Goal: Task Accomplishment & Management: Use online tool/utility

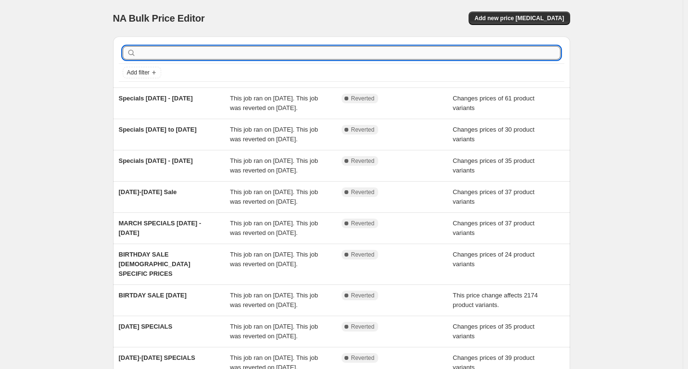
click at [176, 52] on input "text" at bounding box center [349, 52] width 422 height 13
click at [506, 18] on span "Add new price [MEDICAL_DATA]" at bounding box center [518, 18] width 89 height 8
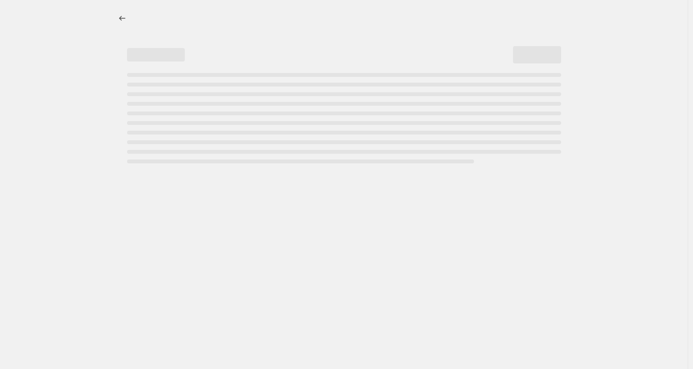
select select "percentage"
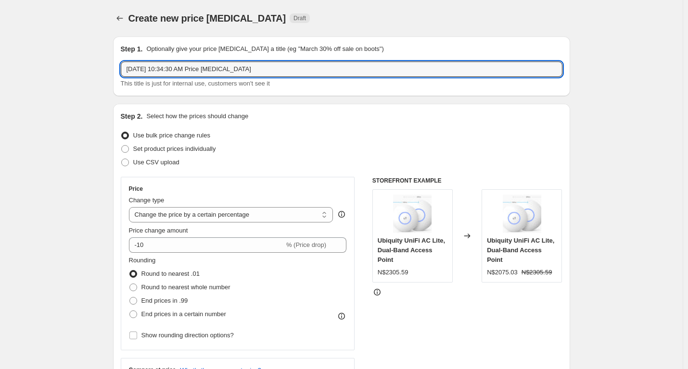
drag, startPoint x: 187, startPoint y: 67, endPoint x: 113, endPoint y: 63, distance: 74.1
type input "August Specials [DATE] - [DATE]"
drag, startPoint x: 85, startPoint y: 198, endPoint x: 89, endPoint y: 190, distance: 8.4
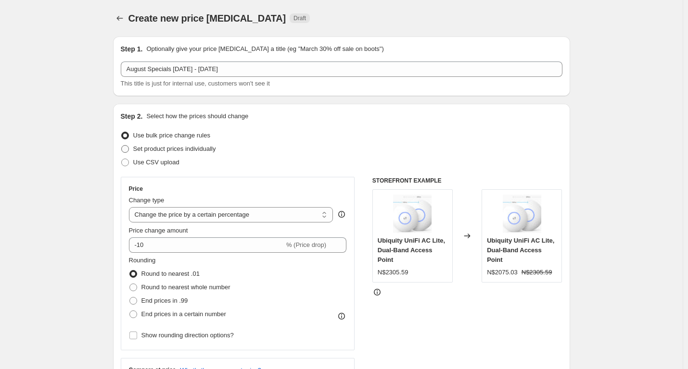
click at [126, 148] on span at bounding box center [125, 149] width 8 height 8
click at [122, 146] on input "Set product prices individually" at bounding box center [121, 145] width 0 height 0
radio input "true"
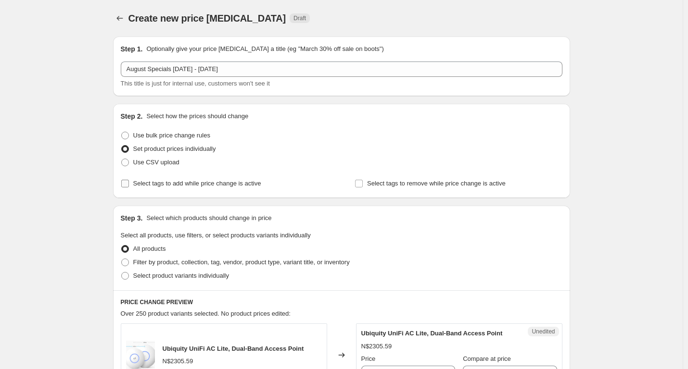
click at [129, 181] on span at bounding box center [125, 183] width 9 height 9
click at [129, 181] on input "Select tags to add while price change is active" at bounding box center [125, 184] width 8 height 8
checkbox input "true"
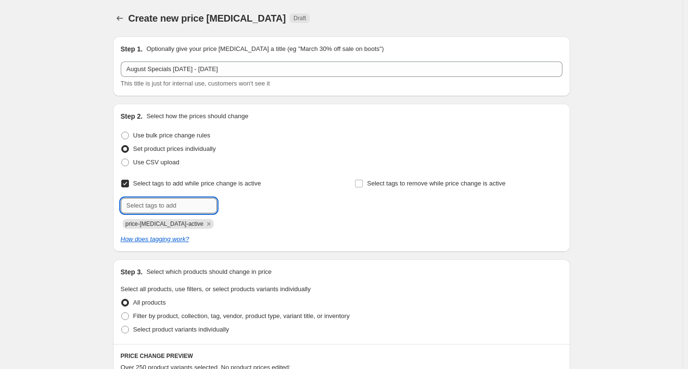
click at [151, 205] on input "text" at bounding box center [169, 205] width 96 height 15
type input "sales"
click at [240, 203] on span "Add sales" at bounding box center [238, 205] width 27 height 8
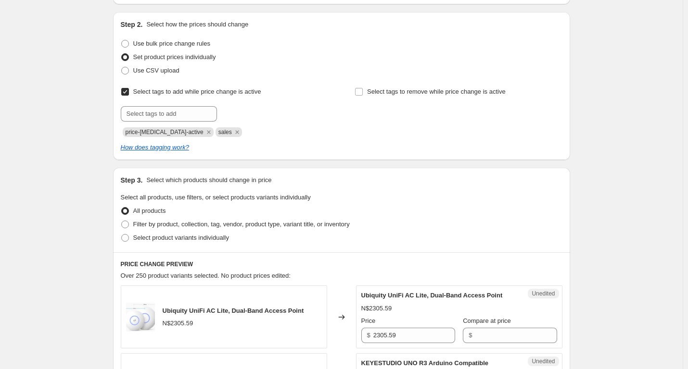
scroll to position [96, 0]
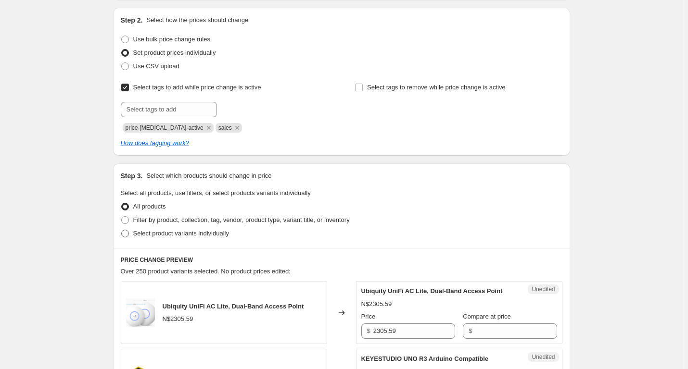
click at [126, 234] on span at bounding box center [125, 234] width 8 height 8
click at [122, 230] on input "Select product variants individually" at bounding box center [121, 230] width 0 height 0
radio input "true"
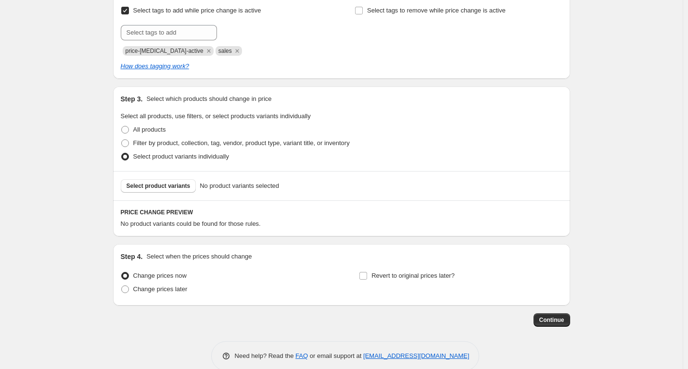
scroll to position [190, 0]
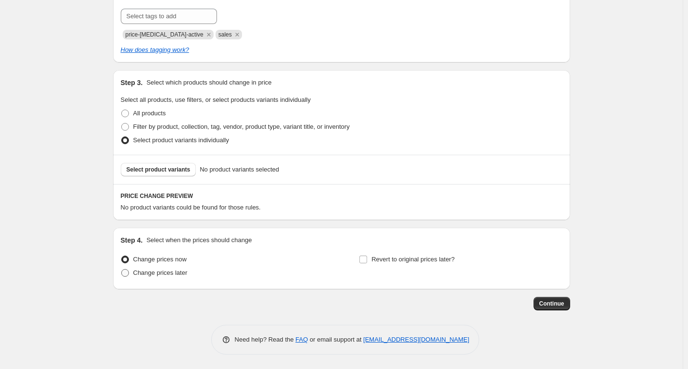
click at [128, 272] on span at bounding box center [125, 273] width 8 height 8
click at [122, 270] on input "Change prices later" at bounding box center [121, 269] width 0 height 0
radio input "true"
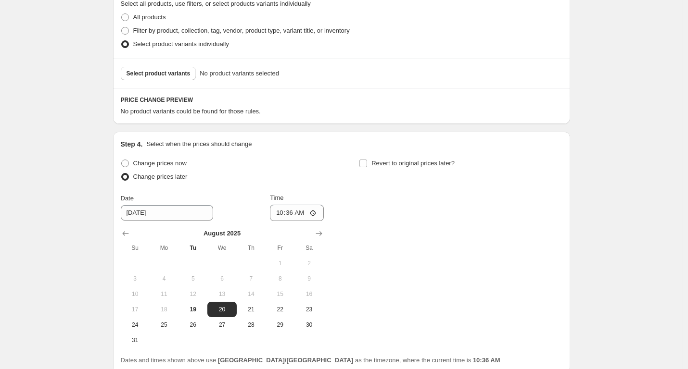
scroll to position [334, 0]
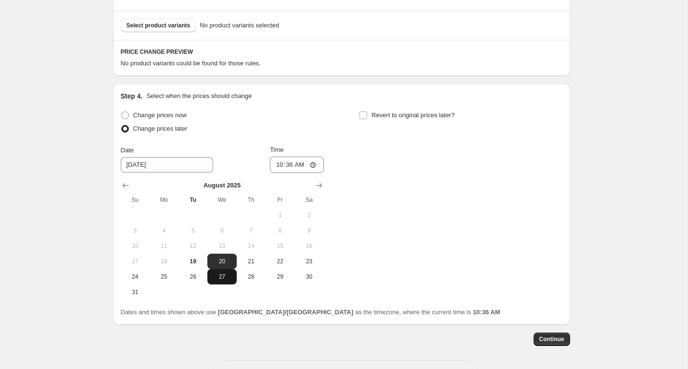
click at [226, 281] on button "27" at bounding box center [221, 276] width 29 height 15
type input "[DATE]"
click at [370, 111] on label "Revert to original prices later?" at bounding box center [407, 115] width 96 height 13
click at [367, 112] on input "Revert to original prices later?" at bounding box center [363, 116] width 8 height 8
checkbox input "true"
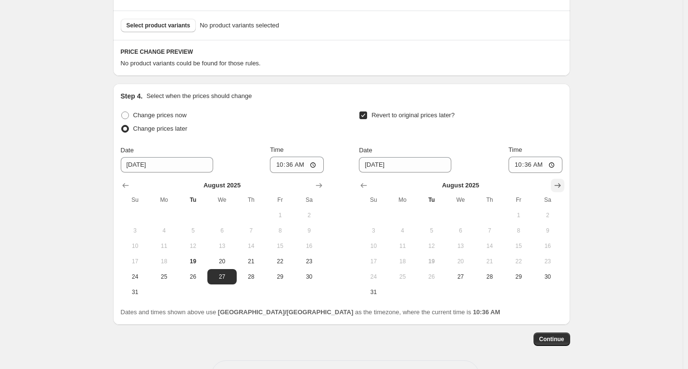
click at [560, 186] on icon "Show next month, September 2025" at bounding box center [557, 186] width 6 height 5
click at [464, 216] on span "3" at bounding box center [460, 216] width 21 height 8
type input "[DATE]"
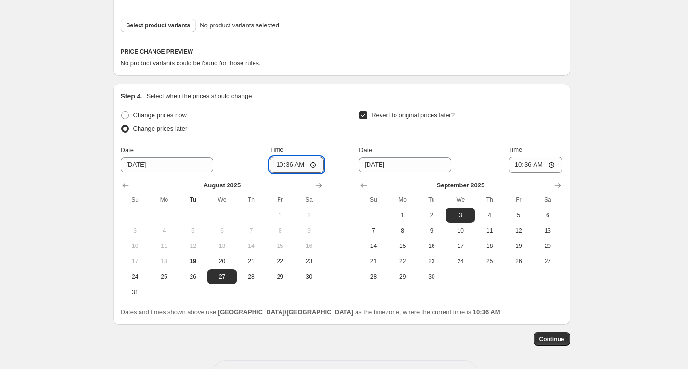
click at [316, 164] on input "10:36" at bounding box center [297, 165] width 54 height 16
type input "23:59"
click at [194, 279] on span "26" at bounding box center [192, 277] width 21 height 8
type input "[DATE]"
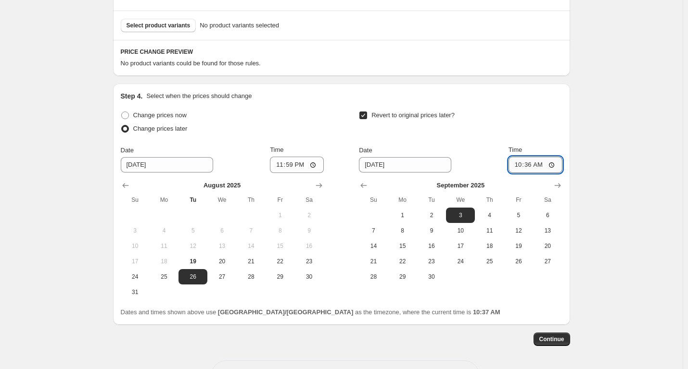
click at [552, 163] on input "10:36" at bounding box center [535, 165] width 54 height 16
type input "23:59"
click at [605, 126] on div "Create new price [MEDICAL_DATA]. This page is ready Create new price [MEDICAL_D…" at bounding box center [341, 35] width 683 height 739
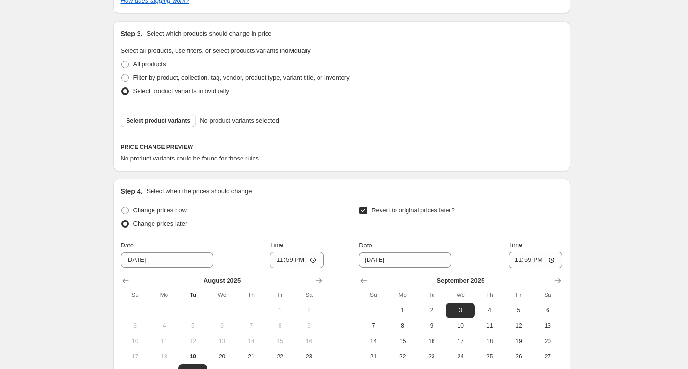
scroll to position [238, 0]
click at [175, 120] on span "Select product variants" at bounding box center [158, 122] width 64 height 8
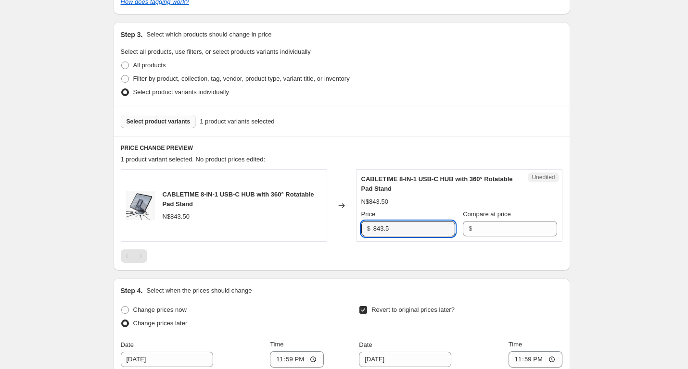
drag, startPoint x: 415, startPoint y: 233, endPoint x: 333, endPoint y: 233, distance: 81.8
click at [333, 233] on div "CABLETIME 8-IN-1 USB-C HUB with 360° Rotatable Pad Stand N$843.50 Changed to Un…" at bounding box center [342, 205] width 442 height 73
type input "843.5"
click at [475, 232] on input "Compare at price" at bounding box center [516, 228] width 82 height 15
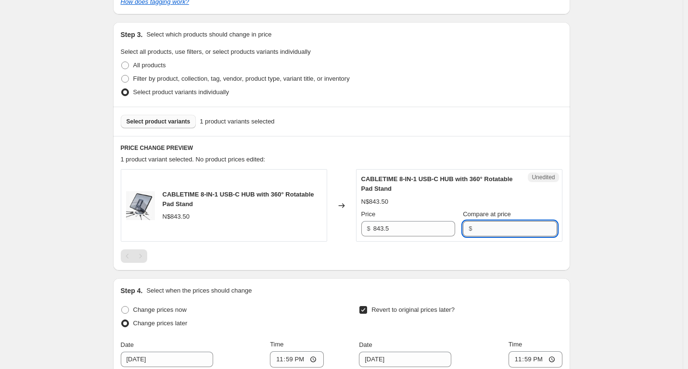
paste input "843.5"
type input "843.5"
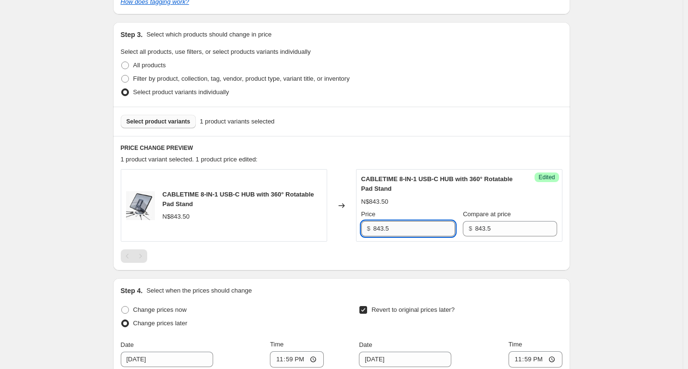
click at [397, 228] on input "843.5" at bounding box center [414, 228] width 82 height 15
type input "8"
type input "773"
click at [651, 244] on div "Create new price [MEDICAL_DATA]. This page is ready Create new price [MEDICAL_D…" at bounding box center [341, 180] width 683 height 837
click at [159, 123] on span "Select product variants" at bounding box center [158, 122] width 64 height 8
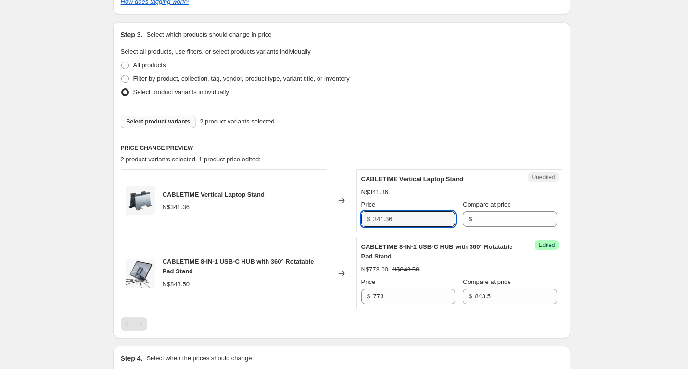
drag, startPoint x: 407, startPoint y: 219, endPoint x: 331, endPoint y: 218, distance: 75.5
click at [331, 218] on div "CABLETIME Vertical Laptop Stand N$341.36 Changed to Unedited CABLETIME Vertical…" at bounding box center [342, 200] width 442 height 63
type input "341.36"
click at [480, 221] on input "Compare at price" at bounding box center [516, 219] width 82 height 15
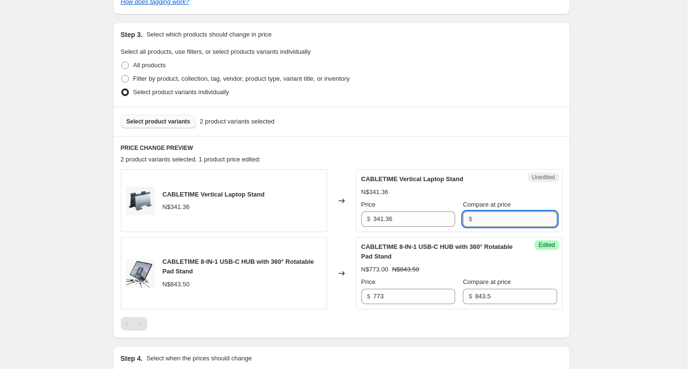
paste input "341.36"
type input "341.36"
click at [613, 186] on div "Create new price [MEDICAL_DATA]. This page is ready Create new price [MEDICAL_D…" at bounding box center [341, 214] width 683 height 905
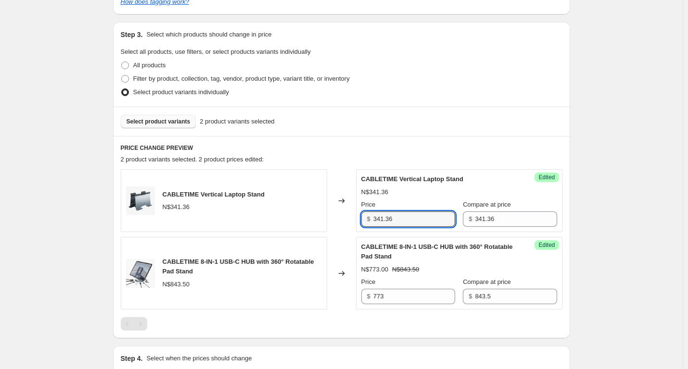
drag, startPoint x: 403, startPoint y: 222, endPoint x: 337, endPoint y: 220, distance: 66.4
click at [337, 220] on div "CABLETIME Vertical Laptop Stand N$341.36 Changed to Success Edited CABLETIME Ve…" at bounding box center [342, 200] width 442 height 63
type input "316"
click at [619, 230] on div "Create new price [MEDICAL_DATA]. This page is ready Create new price [MEDICAL_D…" at bounding box center [341, 214] width 683 height 905
click at [157, 118] on span "Select product variants" at bounding box center [158, 122] width 64 height 8
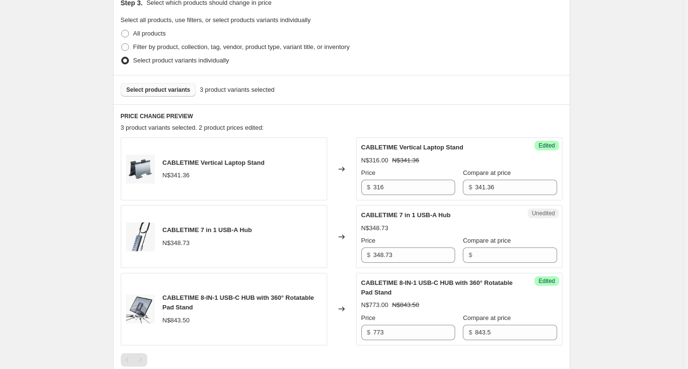
scroll to position [286, 0]
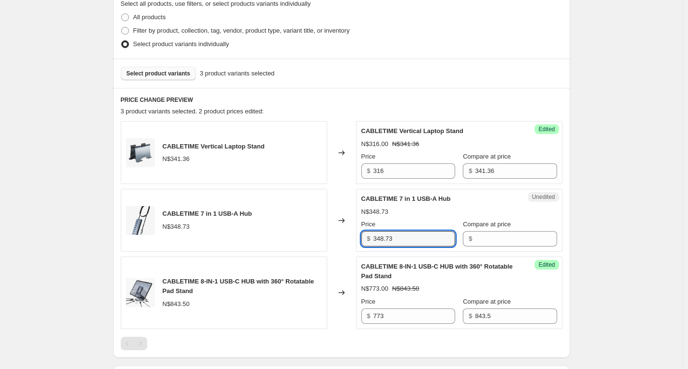
drag, startPoint x: 406, startPoint y: 240, endPoint x: 279, endPoint y: 240, distance: 126.5
click at [279, 240] on div "CABLETIME 7 in 1 USB-A Hub N$348.73 Changed to Unedited CABLETIME 7 in 1 USB-A …" at bounding box center [342, 220] width 442 height 63
type input "348.73"
click at [466, 236] on div "$" at bounding box center [510, 238] width 94 height 15
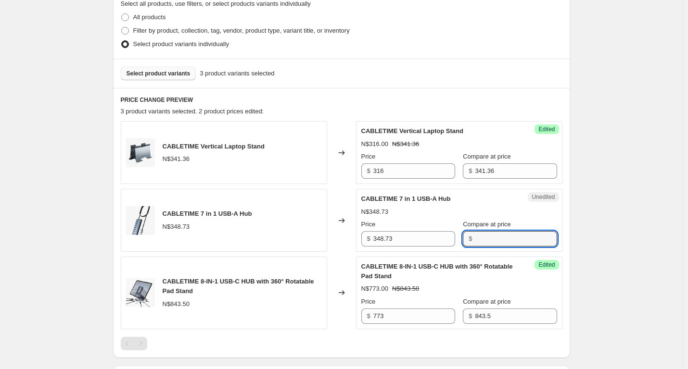
paste input "348.73"
type input "348.73"
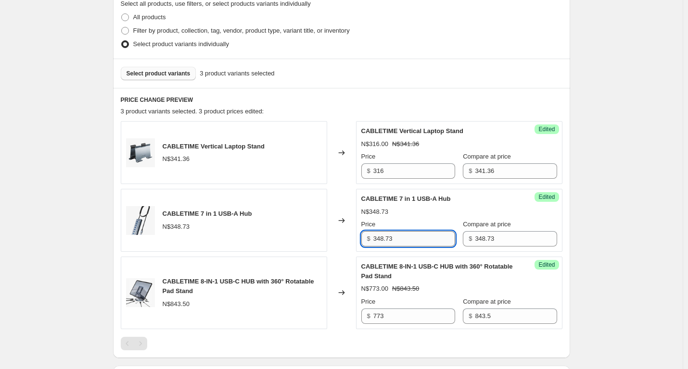
click at [423, 240] on input "348.73" at bounding box center [414, 238] width 82 height 15
type input "3"
type input "318"
click at [636, 209] on div "Create new price [MEDICAL_DATA]. This page is ready Create new price [MEDICAL_D…" at bounding box center [341, 200] width 683 height 973
click at [161, 72] on span "Select product variants" at bounding box center [158, 74] width 64 height 8
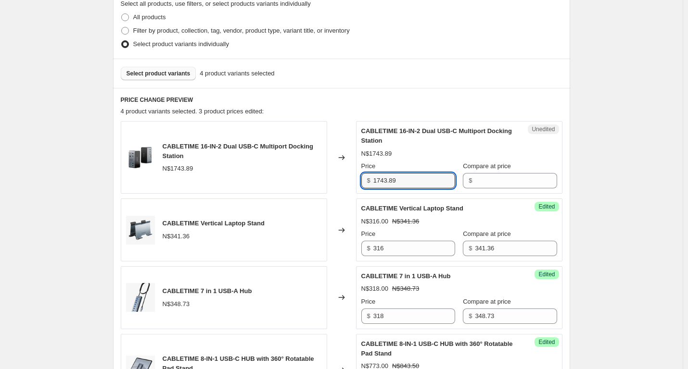
drag, startPoint x: 404, startPoint y: 183, endPoint x: 288, endPoint y: 182, distance: 115.4
click at [288, 182] on div "CABLETIME 16-IN-2 Dual USB-C Multiport Docking Station N$1743.89 Changed to Une…" at bounding box center [342, 157] width 442 height 73
type input "1743.89"
click at [488, 183] on input "Compare at price" at bounding box center [516, 180] width 82 height 15
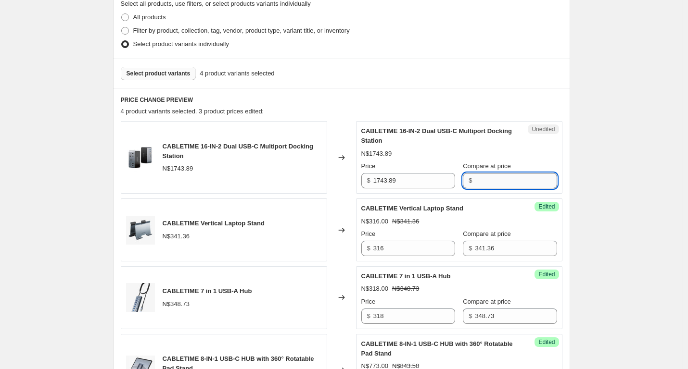
paste input "1743.89"
type input "1743.89"
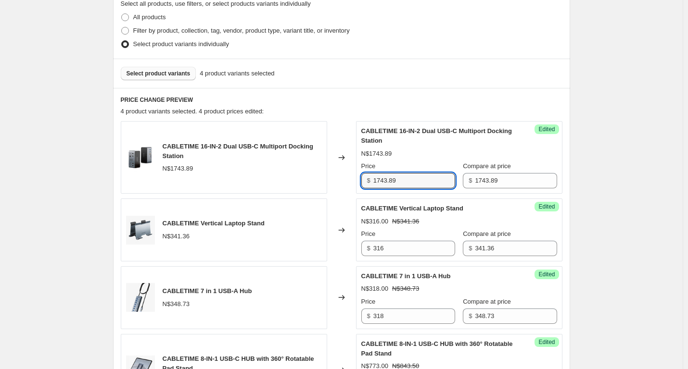
drag, startPoint x: 418, startPoint y: 182, endPoint x: 344, endPoint y: 182, distance: 74.1
click at [344, 182] on div "CABLETIME 16-IN-2 Dual USB-C Multiport Docking Station N$1743.89 Changed to Suc…" at bounding box center [342, 157] width 442 height 73
type input "1643"
click at [595, 179] on div "Create new price [MEDICAL_DATA]. This page is ready Create new price [MEDICAL_D…" at bounding box center [341, 239] width 683 height 1050
click at [181, 74] on span "Select product variants" at bounding box center [158, 74] width 64 height 8
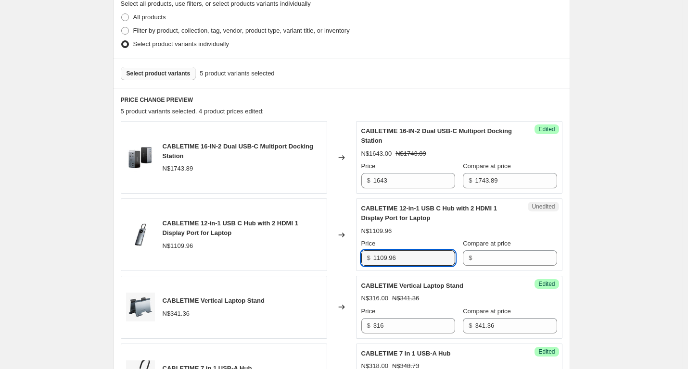
drag, startPoint x: 411, startPoint y: 261, endPoint x: 364, endPoint y: 265, distance: 46.8
click at [364, 265] on div "$ 1109.96" at bounding box center [408, 258] width 94 height 15
type input "1109.96"
click at [485, 261] on input "Compare at price" at bounding box center [516, 258] width 82 height 15
paste input "1109.96"
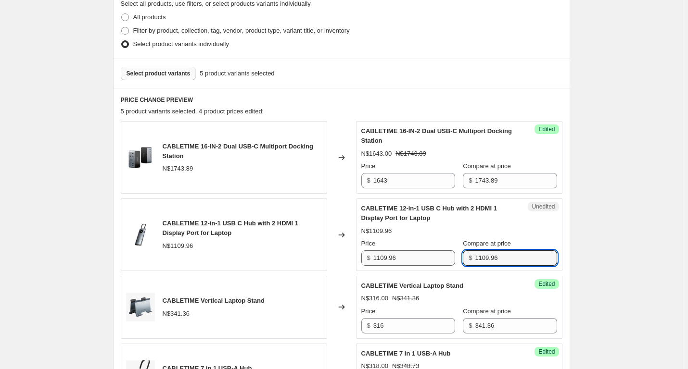
type input "1109.96"
click at [431, 258] on input "1109.96" at bounding box center [414, 258] width 82 height 15
drag, startPoint x: 431, startPoint y: 258, endPoint x: 360, endPoint y: 253, distance: 71.3
click at [360, 253] on div "Success Edited CABLETIME 12-in-1 USB C Hub with 2 HDMI 1 Display Port for Lapto…" at bounding box center [459, 235] width 206 height 73
type input "1014"
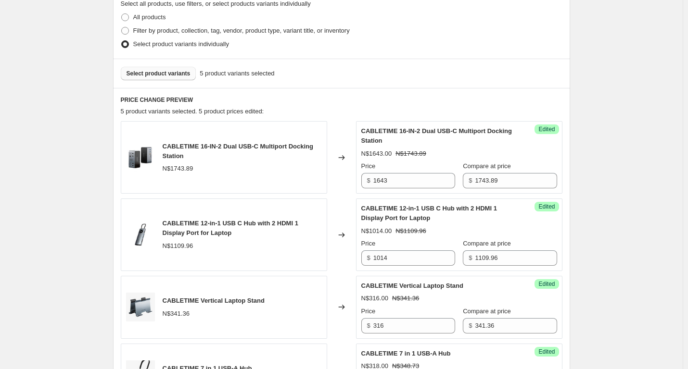
click at [632, 228] on div "Create new price [MEDICAL_DATA]. This page is ready Create new price [MEDICAL_D…" at bounding box center [341, 277] width 683 height 1127
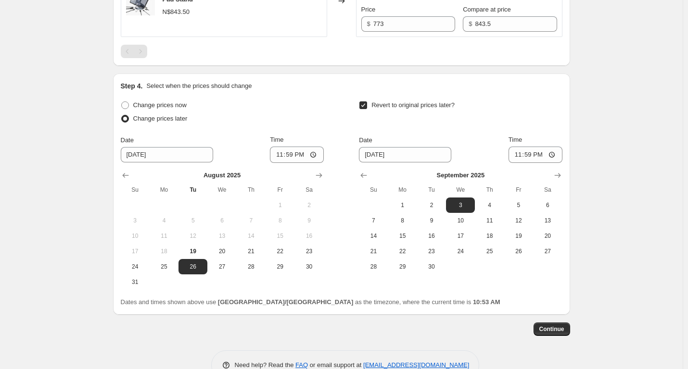
scroll to position [758, 0]
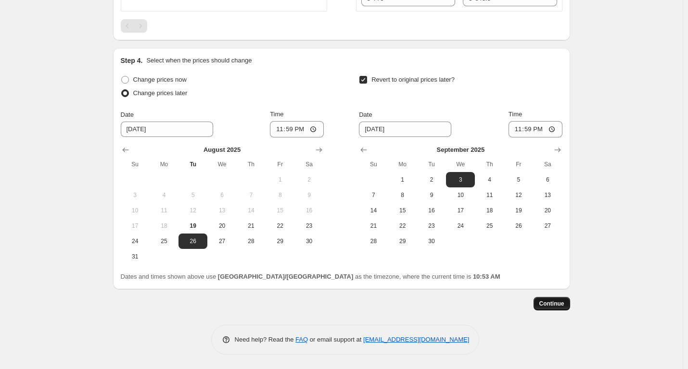
click at [557, 303] on span "Continue" at bounding box center [551, 304] width 25 height 8
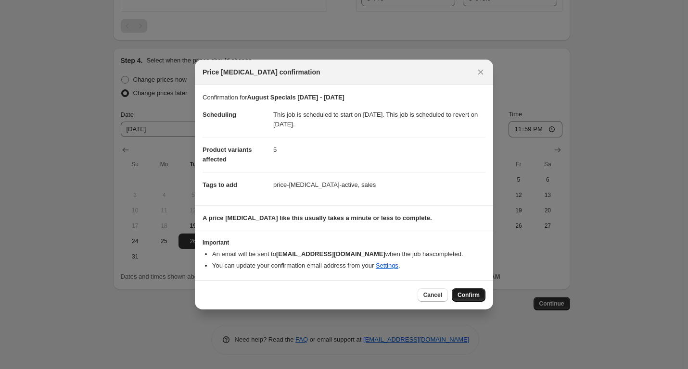
click at [479, 298] on span "Confirm" at bounding box center [468, 295] width 22 height 8
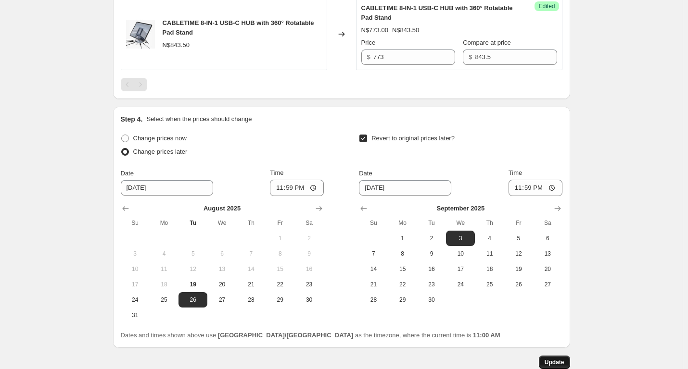
click at [563, 359] on span "Update" at bounding box center [554, 363] width 20 height 8
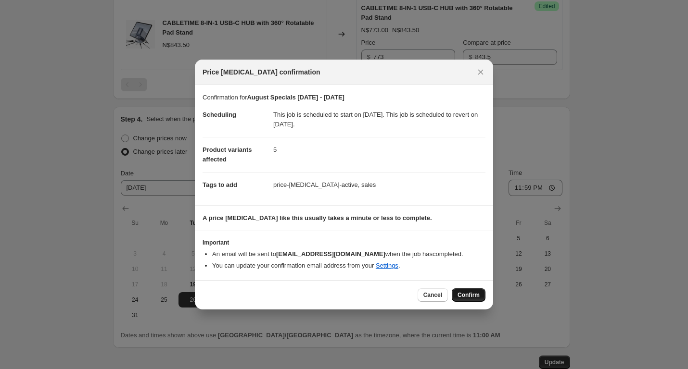
click at [473, 295] on span "Confirm" at bounding box center [468, 295] width 22 height 8
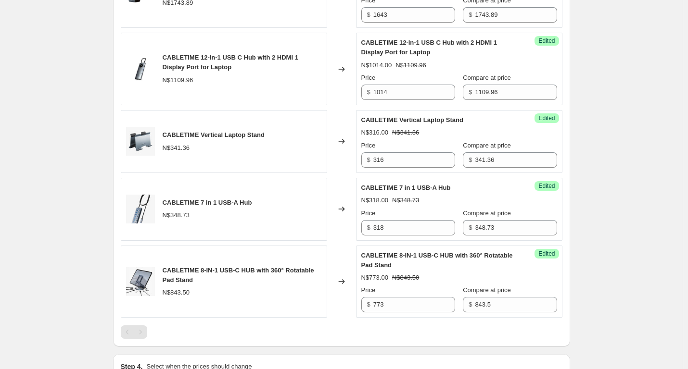
scroll to position [373, 0]
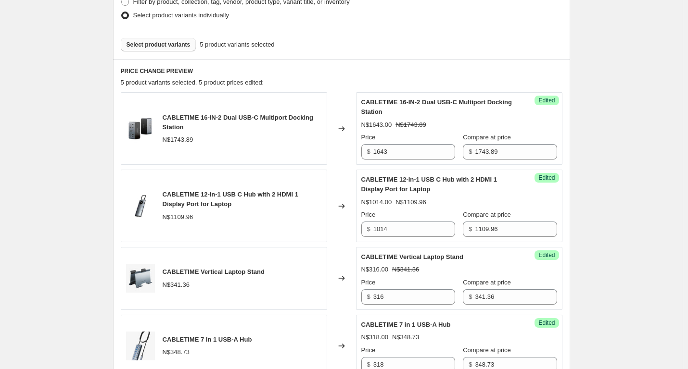
click at [164, 45] on span "Select product variants" at bounding box center [158, 45] width 64 height 8
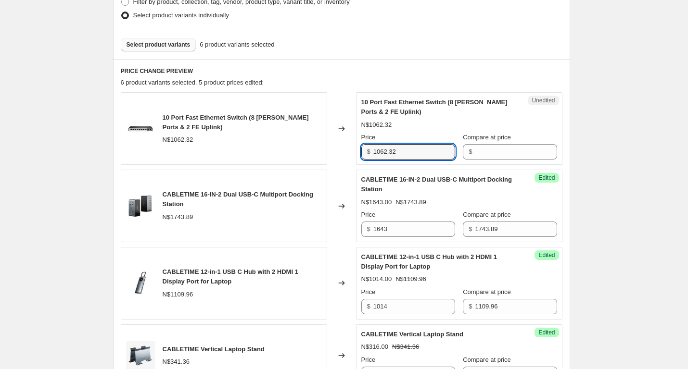
drag, startPoint x: 405, startPoint y: 151, endPoint x: 361, endPoint y: 152, distance: 44.3
click at [361, 152] on div "Unedited 10 Port Fast Ethernet Switch (8 [PERSON_NAME] Ports & 2 FE Uplink) N$1…" at bounding box center [459, 128] width 206 height 73
type input "1062.32"
click at [475, 155] on input "Compare at price" at bounding box center [516, 151] width 82 height 15
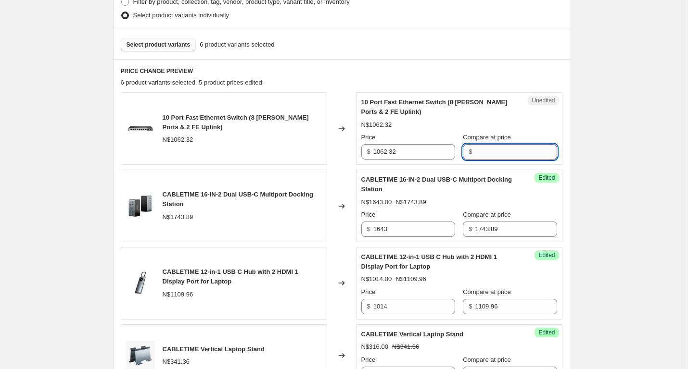
paste input "1062.32"
type input "1062.32"
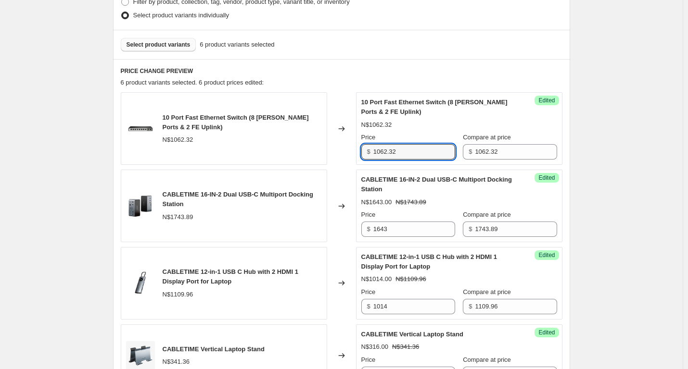
drag, startPoint x: 426, startPoint y: 153, endPoint x: 332, endPoint y: 152, distance: 93.8
click at [332, 152] on div "10 Port Fast Ethernet Switch (8 [PERSON_NAME] Ports & 2 FE Uplink) N$1062.32 Ch…" at bounding box center [342, 128] width 442 height 73
type input "967"
click at [638, 231] on div "August Specials [DATE] - [DATE]. This page is ready August Specials [DATE] - [D…" at bounding box center [341, 259] width 683 height 1264
drag, startPoint x: 161, startPoint y: 37, endPoint x: 161, endPoint y: 43, distance: 5.8
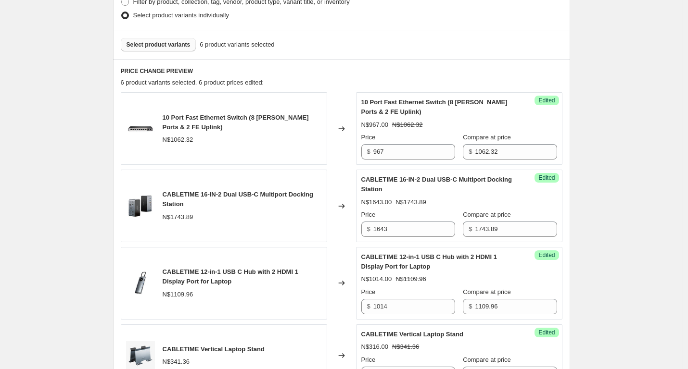
click at [161, 43] on span "Select product variants" at bounding box center [158, 45] width 64 height 8
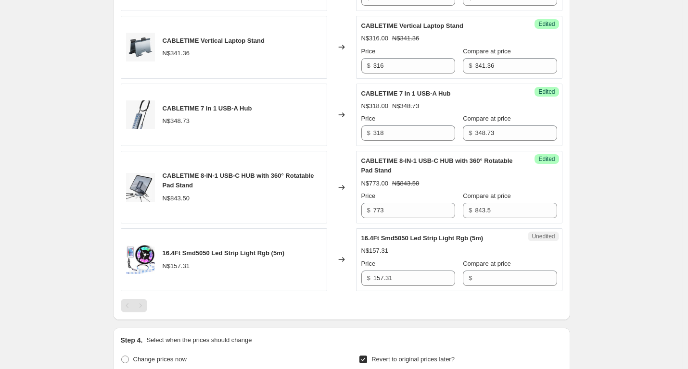
scroll to position [710, 0]
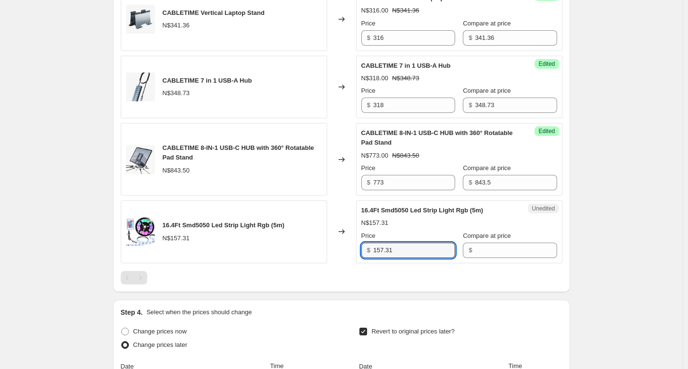
drag, startPoint x: 418, startPoint y: 250, endPoint x: 312, endPoint y: 243, distance: 106.5
click at [312, 244] on div "16.4Ft Smd5050 Led Strip Light Rgb (5m) N$157.31 Changed to Unedited 16.4Ft Smd…" at bounding box center [342, 232] width 442 height 63
type input "157.31"
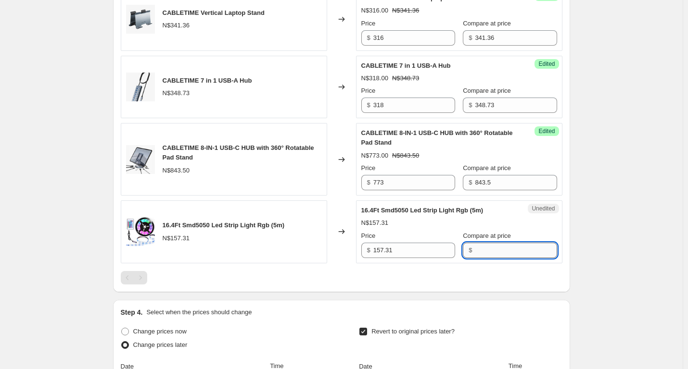
click at [494, 255] on input "Compare at price" at bounding box center [516, 250] width 82 height 15
paste input "157.31"
type input "157.31"
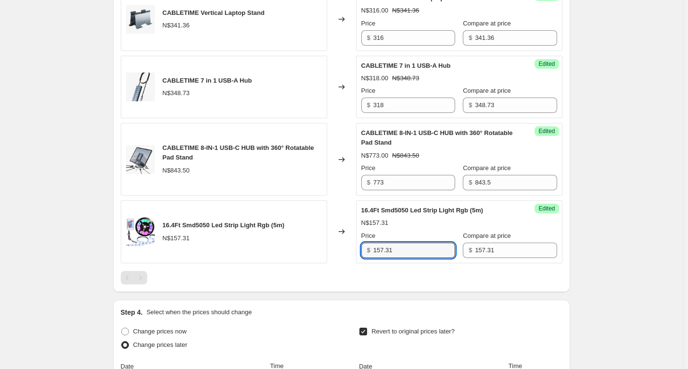
drag, startPoint x: 429, startPoint y: 253, endPoint x: 304, endPoint y: 243, distance: 125.4
click at [304, 243] on div "16.4Ft Smd5050 Led Strip Light Rgb (5m) N$157.31 Changed to Success Edited 16.4…" at bounding box center [342, 232] width 442 height 63
type input "142"
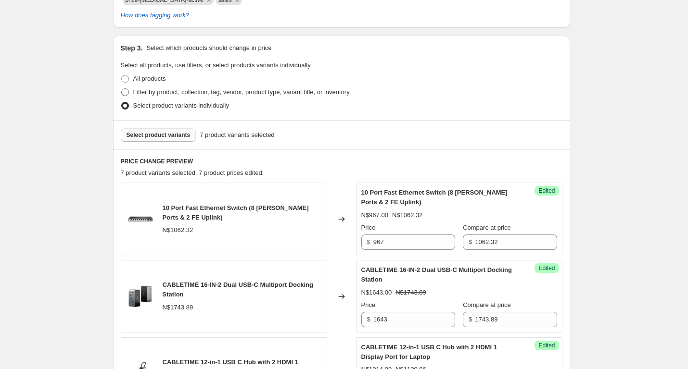
scroll to position [277, 0]
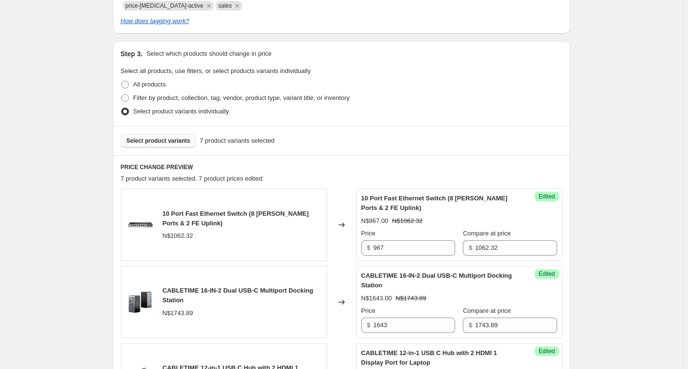
click at [164, 137] on button "Select product variants" at bounding box center [159, 140] width 76 height 13
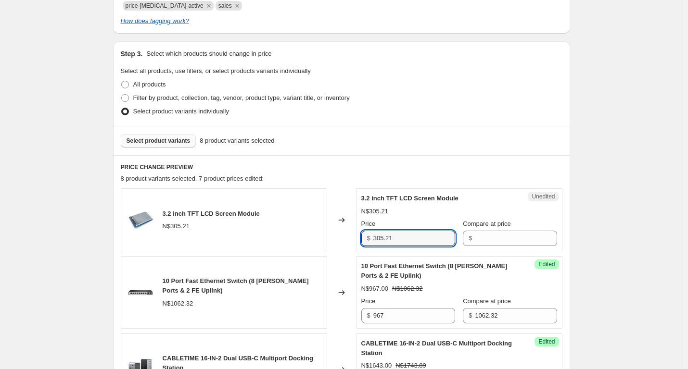
drag, startPoint x: 417, startPoint y: 240, endPoint x: 307, endPoint y: 240, distance: 109.7
click at [307, 240] on div "3.2 inch TFT LCD Screen Module N$305.21 Changed to Unedited 3.2 inch TFT LCD Sc…" at bounding box center [342, 220] width 442 height 63
type input "305.21"
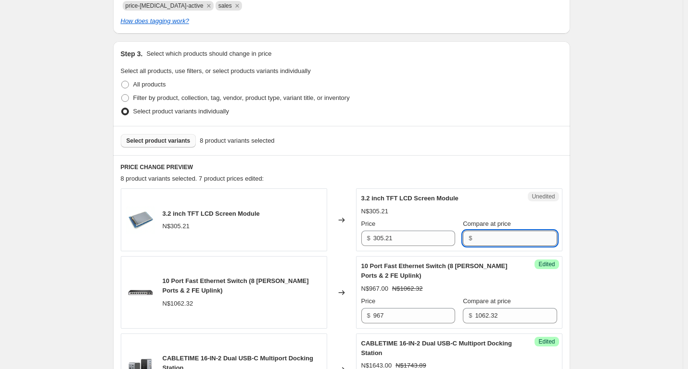
click at [532, 240] on input "Compare at price" at bounding box center [516, 238] width 82 height 15
paste input "305.21"
type input "305.21"
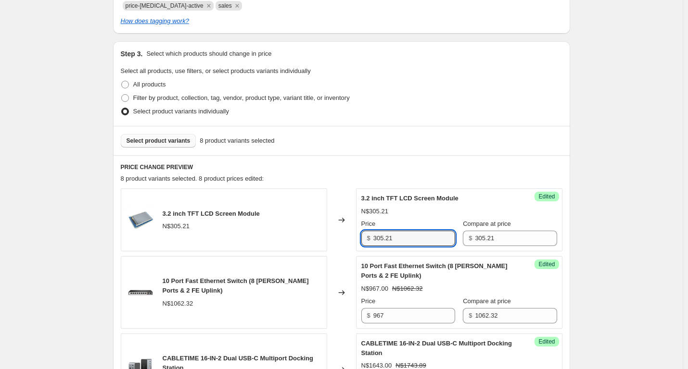
drag, startPoint x: 419, startPoint y: 241, endPoint x: 342, endPoint y: 241, distance: 77.0
click at [342, 241] on div "3.2 inch TFT LCD Screen Module N$305.21 Changed to Success Edited 3.2 inch TFT …" at bounding box center [342, 220] width 442 height 63
type input "270"
click at [174, 142] on span "Select product variants" at bounding box center [158, 141] width 64 height 8
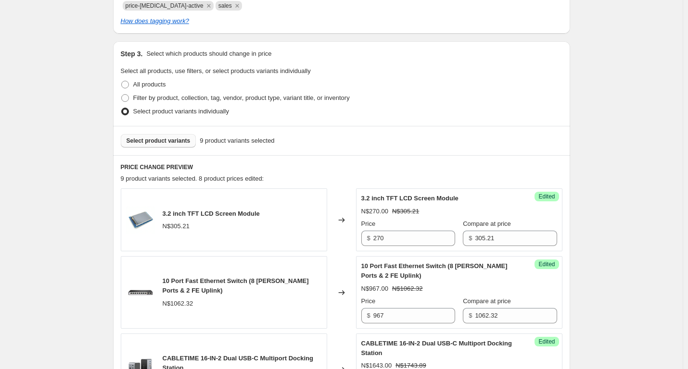
click at [168, 142] on span "Select product variants" at bounding box center [158, 141] width 64 height 8
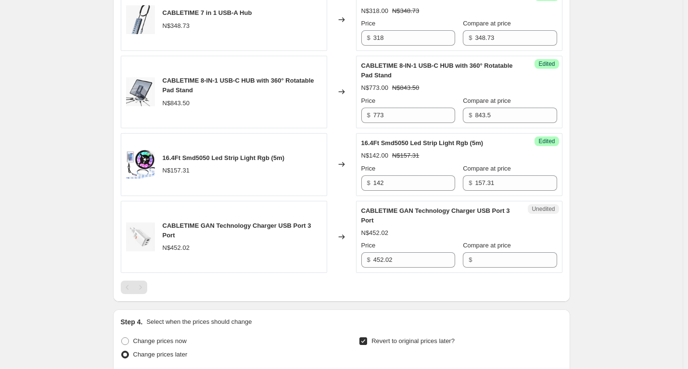
scroll to position [854, 0]
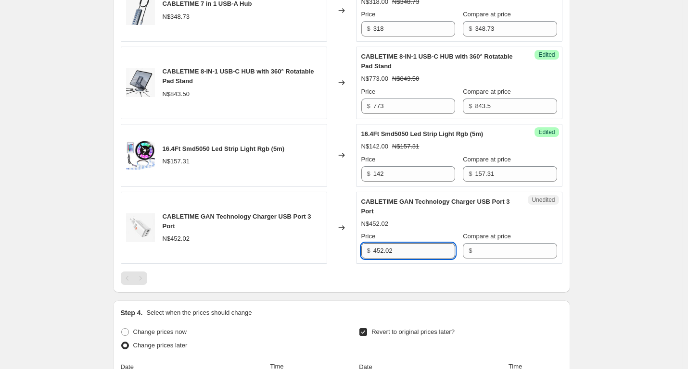
click at [431, 254] on input "452.02" at bounding box center [414, 250] width 82 height 15
drag, startPoint x: 431, startPoint y: 254, endPoint x: 335, endPoint y: 247, distance: 96.9
click at [335, 247] on div "CABLETIME GAN Technology Charger USB Port 3 Port N$452.02 Changed to Unedited C…" at bounding box center [342, 228] width 442 height 73
type input "452.02"
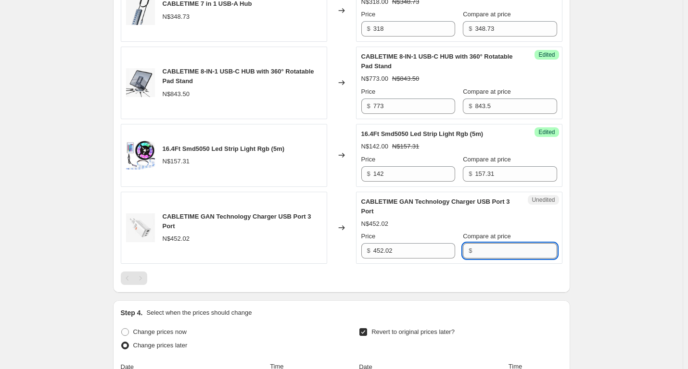
click at [475, 254] on input "Compare at price" at bounding box center [516, 250] width 82 height 15
paste input "452.02"
type input "452.02"
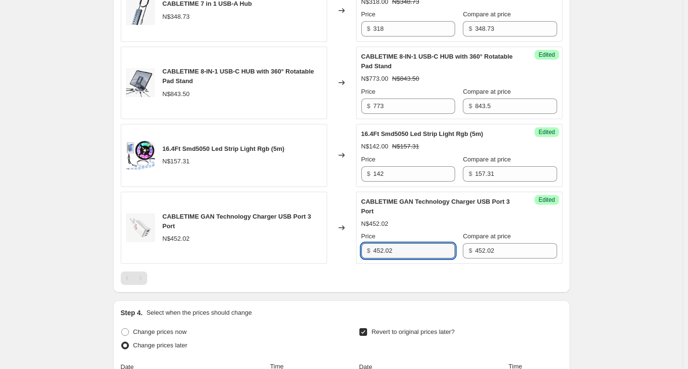
drag, startPoint x: 396, startPoint y: 251, endPoint x: 348, endPoint y: 251, distance: 47.6
click at [348, 251] on div "CABLETIME GAN Technology Charger USB Port 3 Port N$452.02 Changed to Success Ed…" at bounding box center [342, 228] width 442 height 73
type input "402"
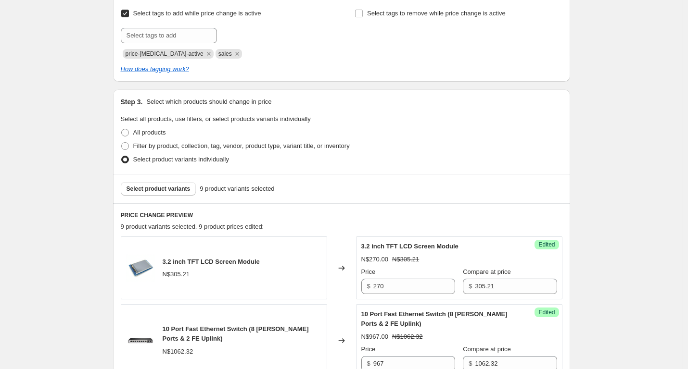
scroll to position [181, 0]
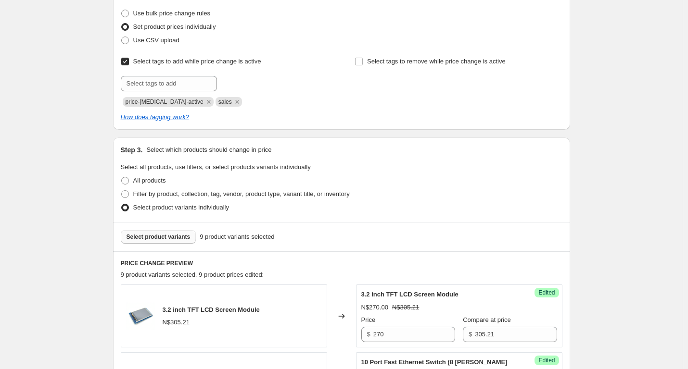
click at [164, 239] on span "Select product variants" at bounding box center [158, 237] width 64 height 8
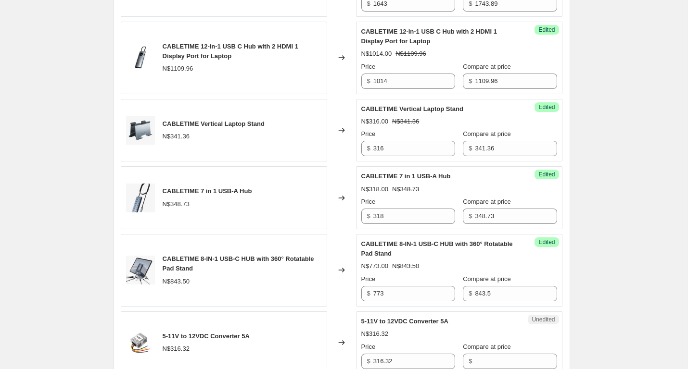
scroll to position [710, 0]
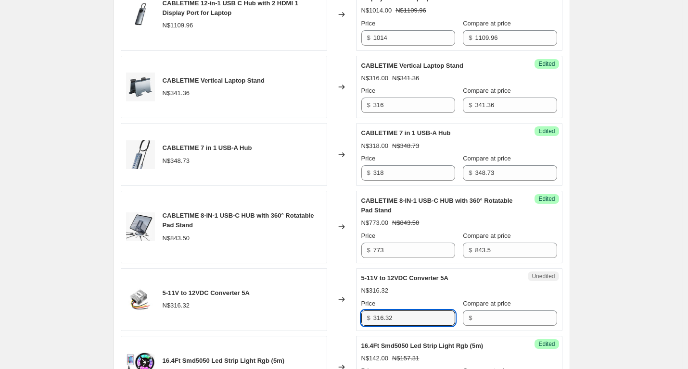
drag, startPoint x: 409, startPoint y: 316, endPoint x: 339, endPoint y: 312, distance: 69.9
click at [341, 316] on div "5-11V to 12VDC Converter 5A N$316.32 Changed to Unedited 5-11V to 12VDC Convert…" at bounding box center [342, 299] width 442 height 63
type input "316.32"
click at [477, 318] on input "Compare at price" at bounding box center [516, 318] width 82 height 15
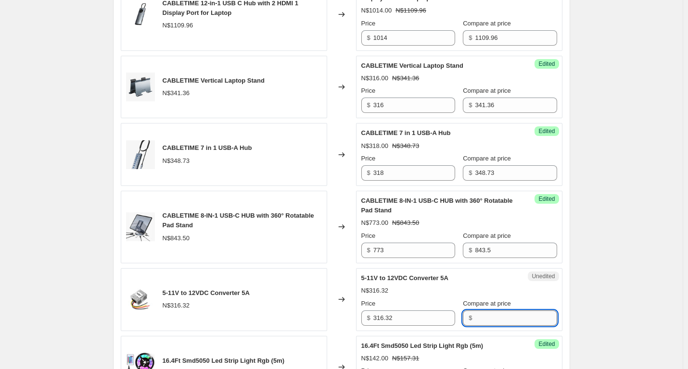
paste input "316.32"
type input "316.32"
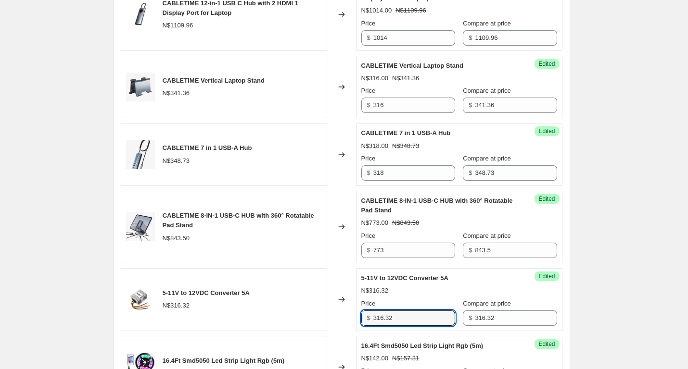
drag, startPoint x: 411, startPoint y: 322, endPoint x: 335, endPoint y: 323, distance: 76.0
click at [335, 323] on div "5-11V to 12VDC Converter 5A N$316.32 Changed to Success Edited 5-11V to 12VDC C…" at bounding box center [342, 299] width 442 height 63
type input "291"
click at [642, 285] on div "August Specials [DATE] - [DATE]. This page is ready August Specials [DATE] - [D…" at bounding box center [341, 62] width 683 height 1544
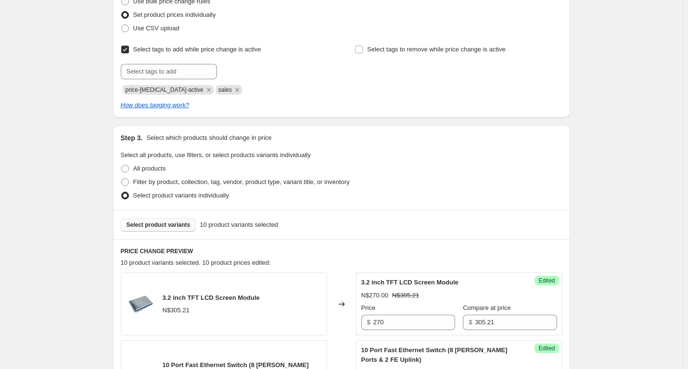
scroll to position [181, 0]
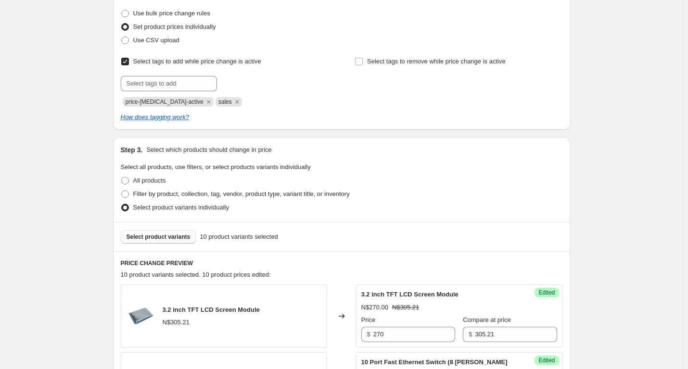
click at [152, 236] on span "Select product variants" at bounding box center [158, 237] width 64 height 8
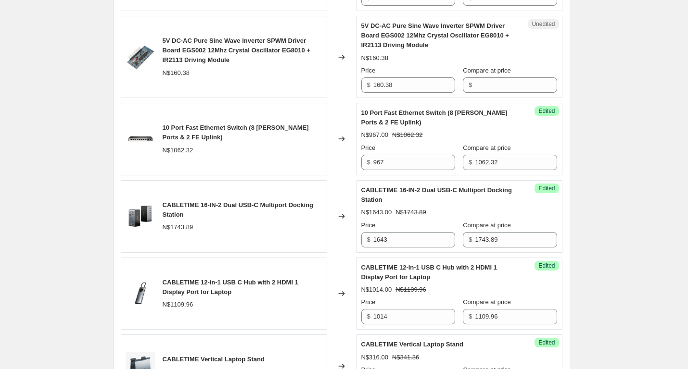
scroll to position [373, 0]
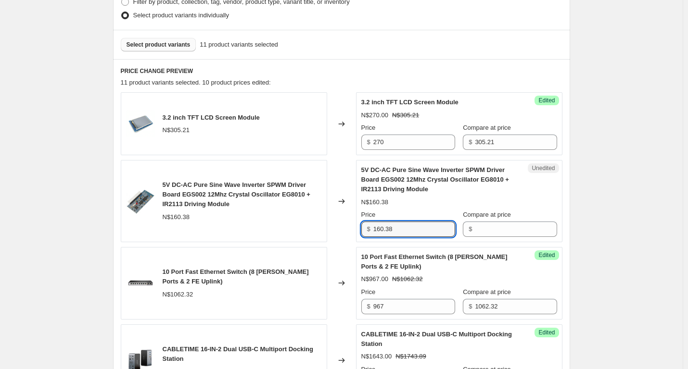
drag, startPoint x: 412, startPoint y: 227, endPoint x: 321, endPoint y: 227, distance: 91.4
click at [321, 227] on div "5V DC-AC Pure Sine Wave Inverter SPWM Driver Board EGS002 12Mhz Crystal Oscilla…" at bounding box center [342, 201] width 442 height 82
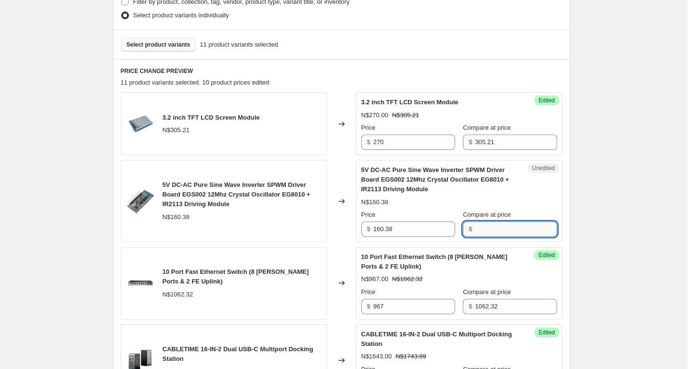
click at [543, 228] on input "Compare at price" at bounding box center [516, 229] width 82 height 15
paste input "160.38"
type input "160.38"
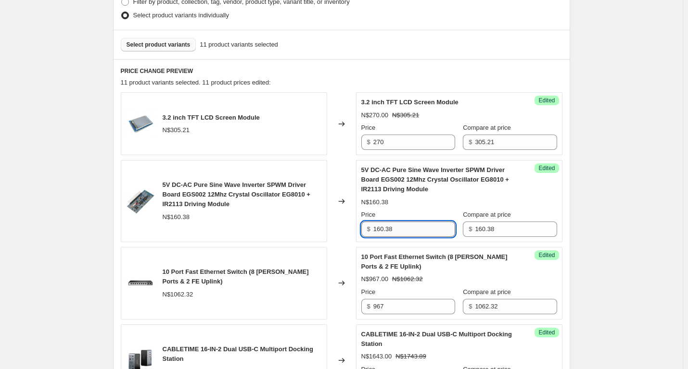
click at [425, 224] on input "160.38" at bounding box center [414, 229] width 82 height 15
type input "1"
type input "149"
click at [168, 41] on button "Select product variants" at bounding box center [159, 44] width 76 height 13
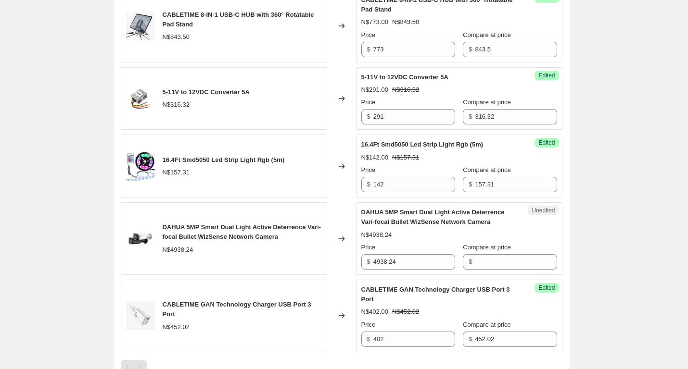
scroll to position [999, 0]
drag, startPoint x: 422, startPoint y: 266, endPoint x: 316, endPoint y: 263, distance: 105.8
click at [316, 265] on div "DAHUA 5MP Smart Dual Light Active Deterrence Vari-focal Bullet WizSense Network…" at bounding box center [342, 238] width 442 height 73
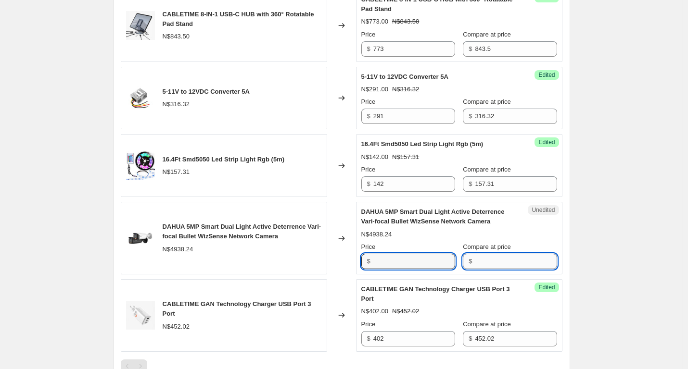
type input "4938.24"
click at [500, 260] on input "Compare at price" at bounding box center [516, 261] width 82 height 15
paste input "4938.24"
type input "4938.24"
drag, startPoint x: 410, startPoint y: 260, endPoint x: 273, endPoint y: 260, distance: 137.6
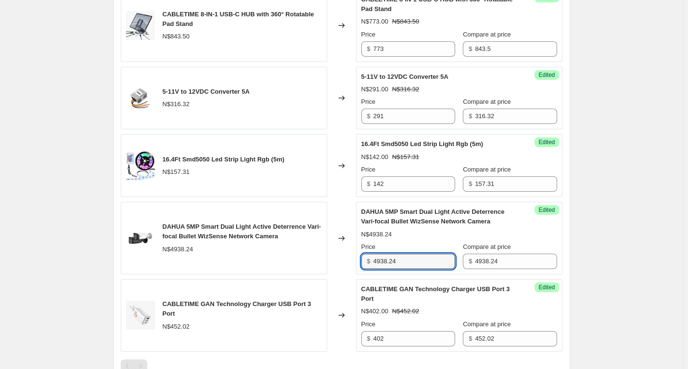
click at [273, 260] on div "DAHUA 5MP Smart Dual Light Active Deterrence Vari-focal Bullet WizSense Network…" at bounding box center [342, 238] width 442 height 73
paste input "638"
type input "4638"
click at [427, 260] on input "4638" at bounding box center [414, 261] width 82 height 15
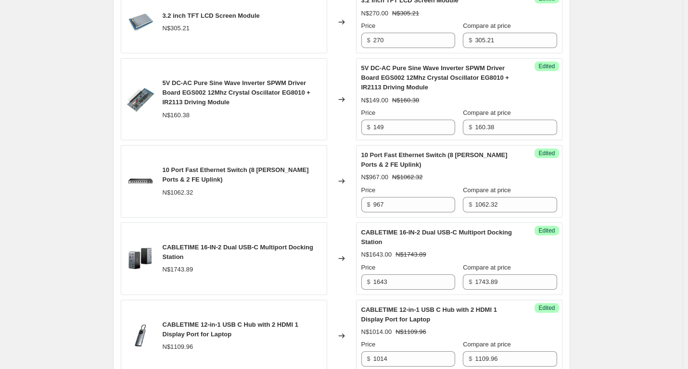
scroll to position [373, 0]
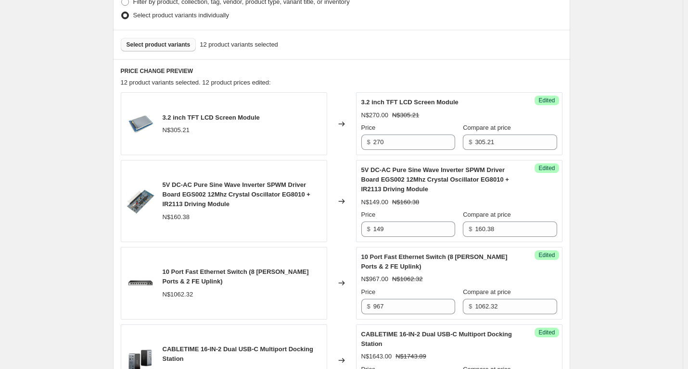
click at [172, 44] on span "Select product variants" at bounding box center [158, 45] width 64 height 8
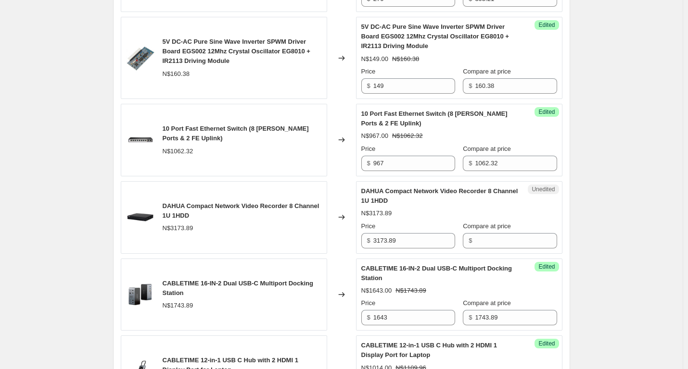
scroll to position [518, 0]
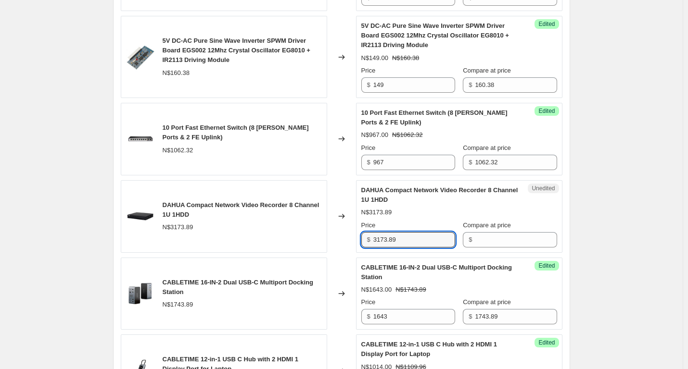
drag, startPoint x: 427, startPoint y: 244, endPoint x: 159, endPoint y: 229, distance: 267.8
click at [159, 229] on div "DAHUA Compact Network Video Recorder 8 Channel 1U 1HDD N$3173.89 Changed to Une…" at bounding box center [342, 216] width 442 height 73
type input "3173.89"
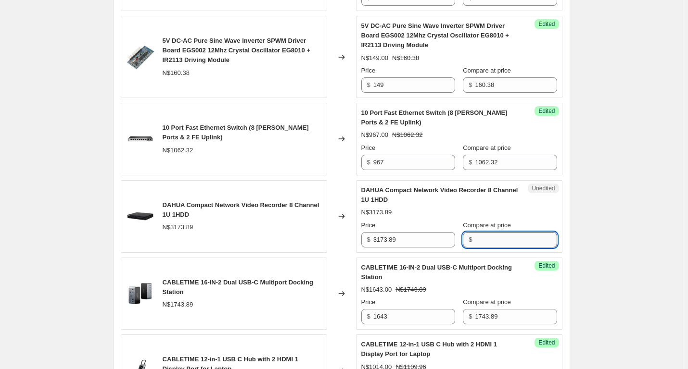
click at [481, 242] on input "Compare at price" at bounding box center [516, 239] width 82 height 15
paste input "3173.89"
type input "3173.89"
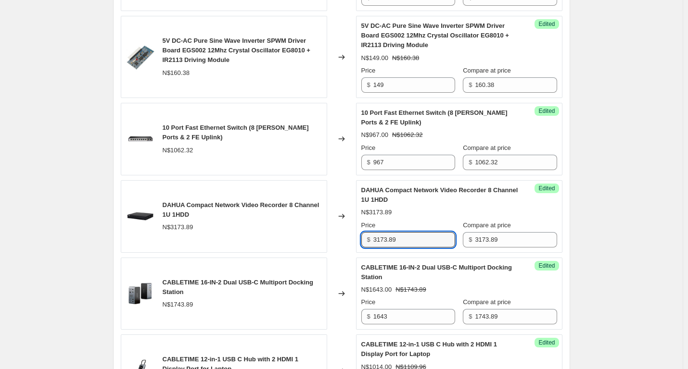
drag, startPoint x: 408, startPoint y: 247, endPoint x: 320, endPoint y: 239, distance: 88.4
click at [320, 239] on div "DAHUA Compact Network Video Recorder 8 Channel 1U 1HDD N$3173.89 Changed to Suc…" at bounding box center [342, 216] width 442 height 73
paste input "2923"
type input "2923"
click at [618, 221] on div "August Specials [DATE] - [DATE]. This page is ready August Specials [DATE] - [D…" at bounding box center [341, 375] width 683 height 1786
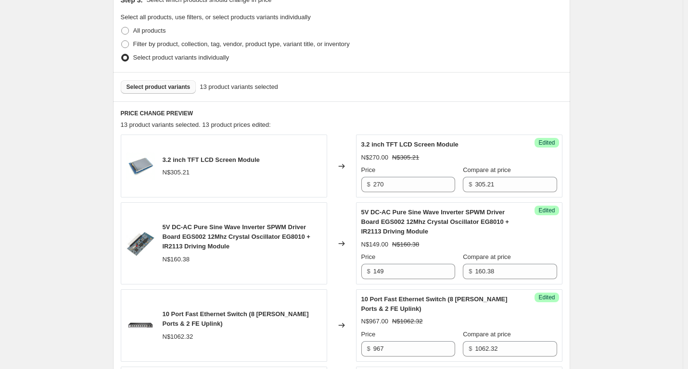
scroll to position [277, 0]
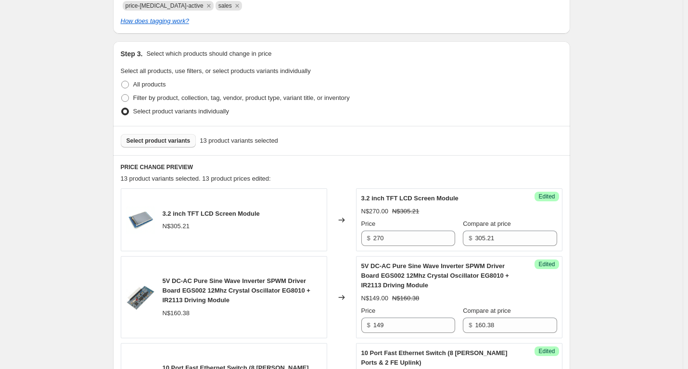
click at [149, 138] on span "Select product variants" at bounding box center [158, 141] width 64 height 8
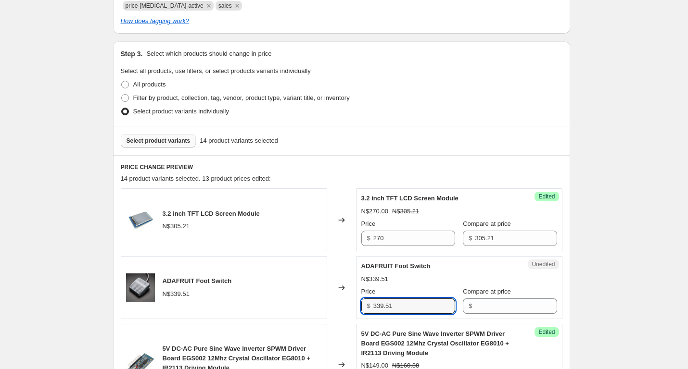
drag, startPoint x: 402, startPoint y: 309, endPoint x: 346, endPoint y: 312, distance: 56.3
click at [346, 312] on div "ADAFRUIT Foot Switch N$339.51 Changed to Unedited ADAFRUIT Foot Switch N$339.51…" at bounding box center [342, 287] width 442 height 63
type input "339.51"
click at [500, 306] on input "Compare at price" at bounding box center [516, 306] width 82 height 15
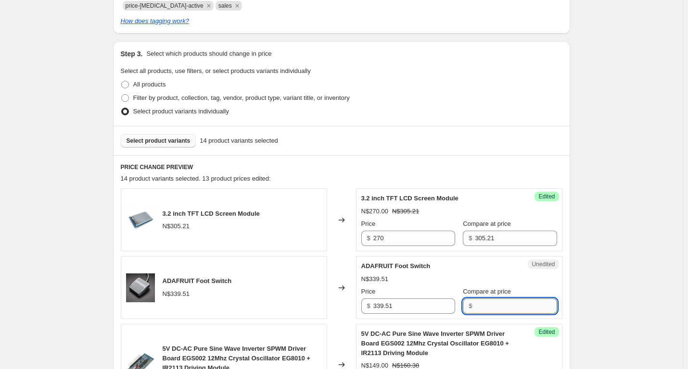
paste input "339.51"
type input "339.51"
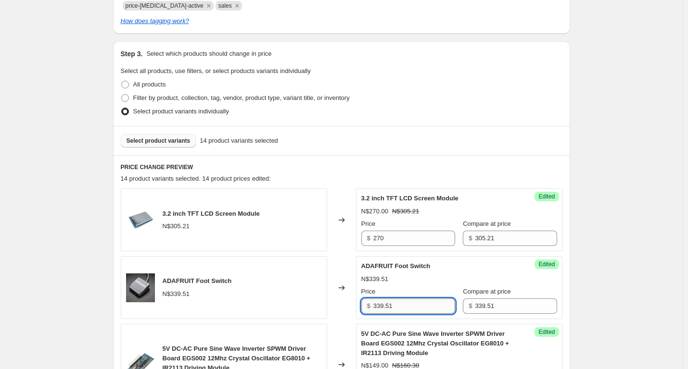
click at [408, 307] on input "339.51" at bounding box center [414, 306] width 82 height 15
drag, startPoint x: 408, startPoint y: 307, endPoint x: 354, endPoint y: 307, distance: 53.4
click at [354, 307] on div "ADAFRUIT Foot Switch N$339.51 Changed to Success Edited ADAFRUIT Foot Switch N$…" at bounding box center [342, 287] width 442 height 63
paste input "09"
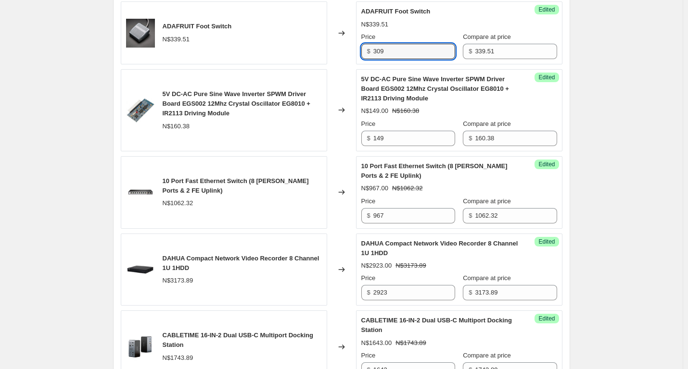
scroll to position [456, 0]
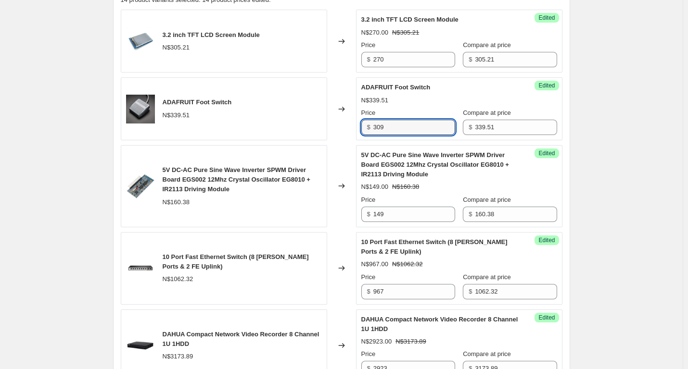
type input "309"
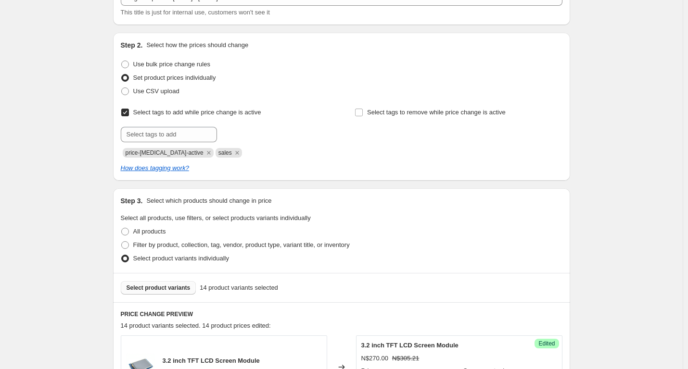
scroll to position [119, 0]
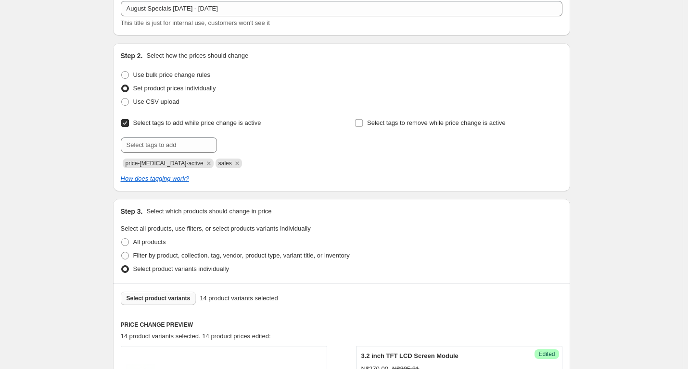
click at [170, 300] on span "Select product variants" at bounding box center [158, 299] width 64 height 8
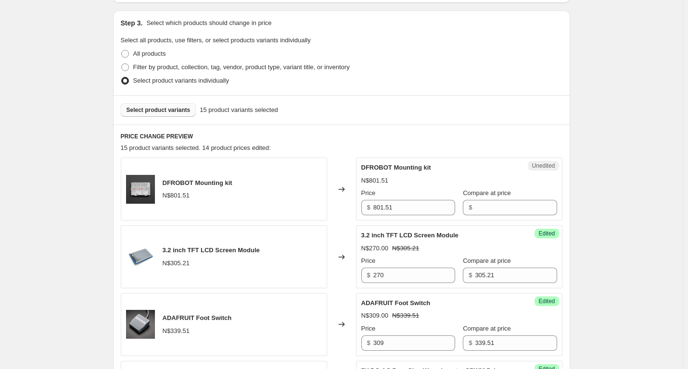
scroll to position [312, 0]
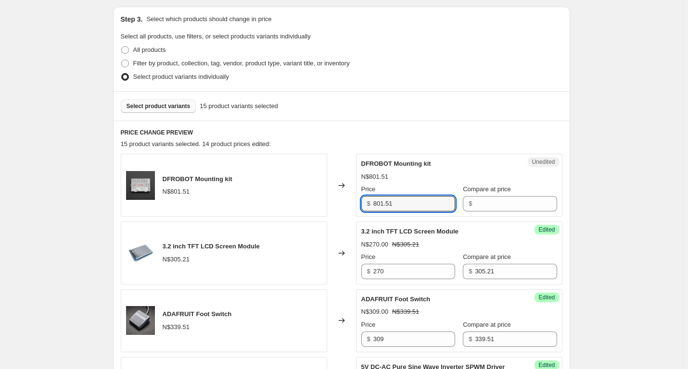
drag, startPoint x: 424, startPoint y: 205, endPoint x: 244, endPoint y: 187, distance: 180.8
click at [244, 187] on div "DFROBOT Mounting kit N$801.51 Changed to Unedited DFROBOT Mounting kit N$801.51…" at bounding box center [342, 185] width 442 height 63
type input "801.51"
click at [490, 205] on input "Compare at price" at bounding box center [516, 203] width 82 height 15
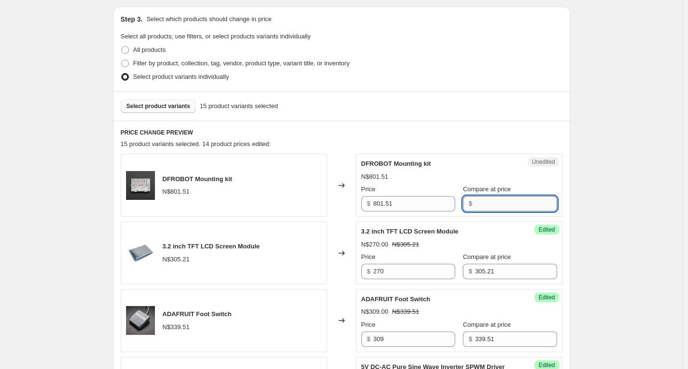
paste input "801.51"
type input "801.51"
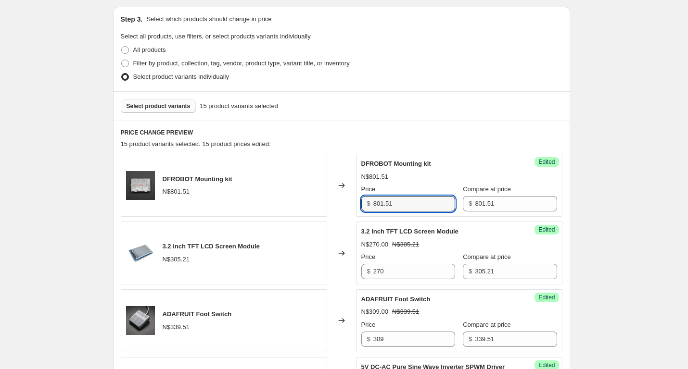
drag, startPoint x: 419, startPoint y: 203, endPoint x: 344, endPoint y: 202, distance: 75.0
click at [344, 202] on div "DFROBOT Mounting kit N$801.51 Changed to Success Edited DFROBOT Mounting kit N$…" at bounding box center [342, 185] width 442 height 63
paste input "716"
type input "716"
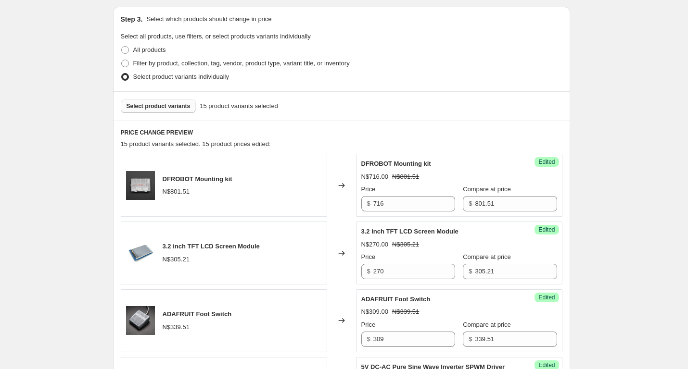
click at [173, 108] on span "Select product variants" at bounding box center [158, 106] width 64 height 8
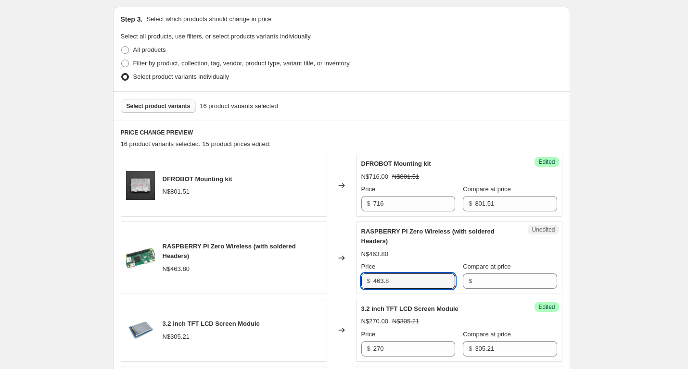
drag, startPoint x: 405, startPoint y: 283, endPoint x: 304, endPoint y: 282, distance: 101.0
click at [304, 282] on div "RASPBERRY PI Zero Wireless (with soldered Headers) N$463.80 Changed to Unedited…" at bounding box center [342, 258] width 442 height 73
type input "463.8"
click at [475, 281] on input "Compare at price" at bounding box center [516, 281] width 82 height 15
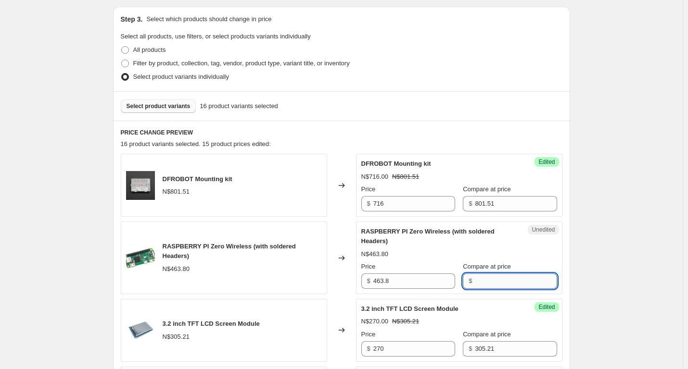
paste input "463.8"
type input "463.8"
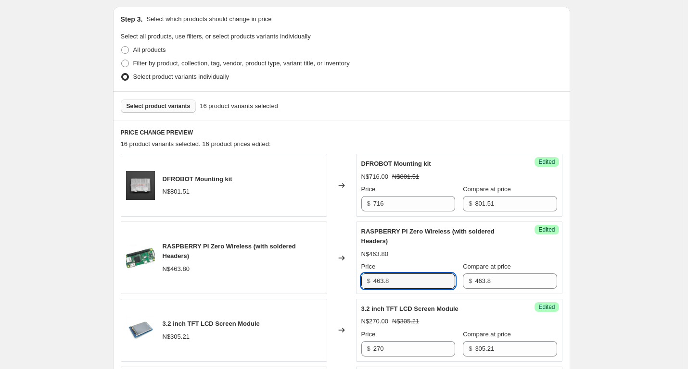
drag, startPoint x: 412, startPoint y: 283, endPoint x: 356, endPoint y: 278, distance: 56.5
click at [356, 278] on div "RASPBERRY PI Zero Wireless (with soldered Headers) N$463.80 Changed to Success …" at bounding box center [342, 258] width 442 height 73
paste input "28"
type input "428.8"
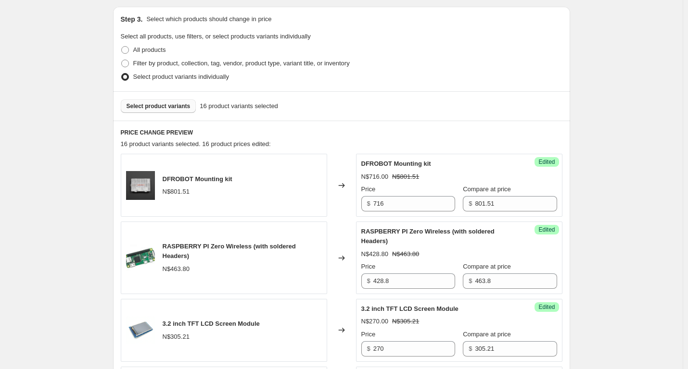
drag, startPoint x: 170, startPoint y: 99, endPoint x: 167, endPoint y: 103, distance: 5.6
click at [168, 101] on div "Select product variants 16 product variants selected" at bounding box center [341, 105] width 457 height 29
click at [166, 104] on span "Select product variants" at bounding box center [158, 106] width 64 height 8
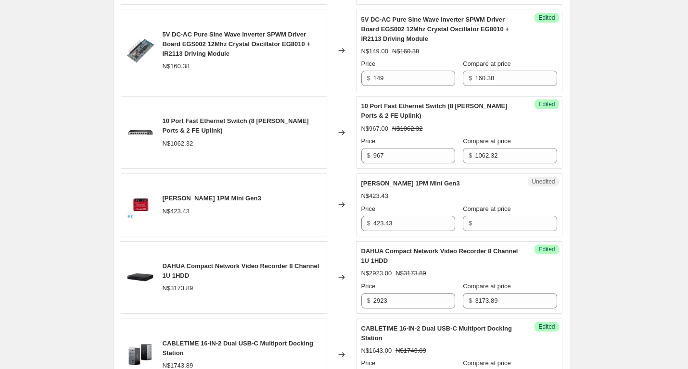
scroll to position [745, 0]
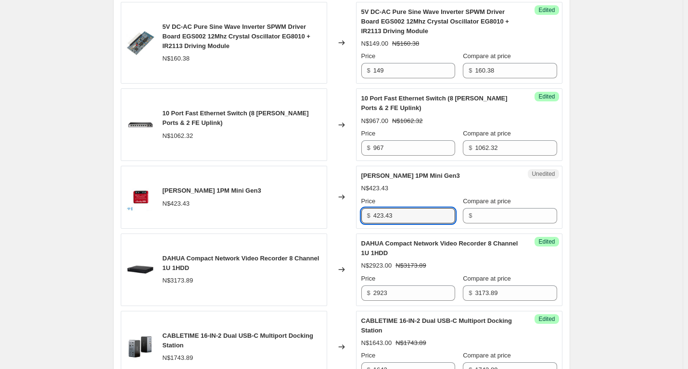
drag, startPoint x: 411, startPoint y: 220, endPoint x: 299, endPoint y: 212, distance: 112.4
click at [299, 212] on div "[PERSON_NAME] 1PM Mini Gen3 N$423.43 Changed to Unedited [PERSON_NAME] 1PM Mini…" at bounding box center [342, 197] width 442 height 63
type input "423.43"
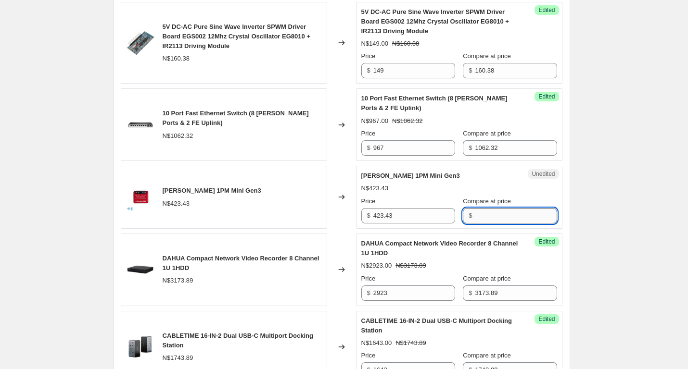
click at [506, 215] on input "Compare at price" at bounding box center [516, 215] width 82 height 15
paste input "423.43"
type input "423.43"
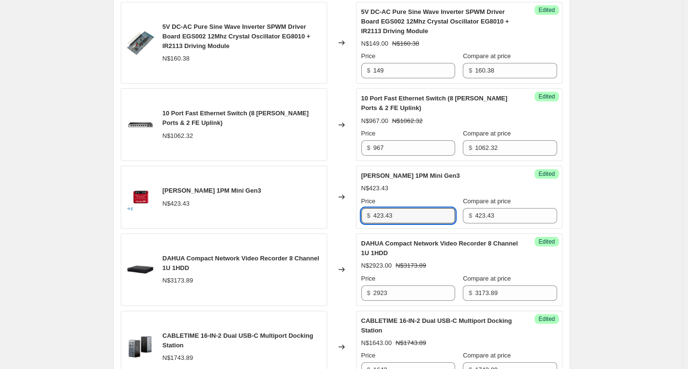
drag, startPoint x: 407, startPoint y: 217, endPoint x: 337, endPoint y: 217, distance: 70.7
click at [337, 217] on div "[PERSON_NAME] 1PM Mini Gen3 N$423.43 Changed to Success Edited [PERSON_NAME] 1P…" at bounding box center [342, 197] width 442 height 63
paste input "37"
type input "373"
click at [642, 184] on div "August Specials [DATE] - [DATE]. This page is ready August Specials [DATE] - [D…" at bounding box center [341, 288] width 683 height 2066
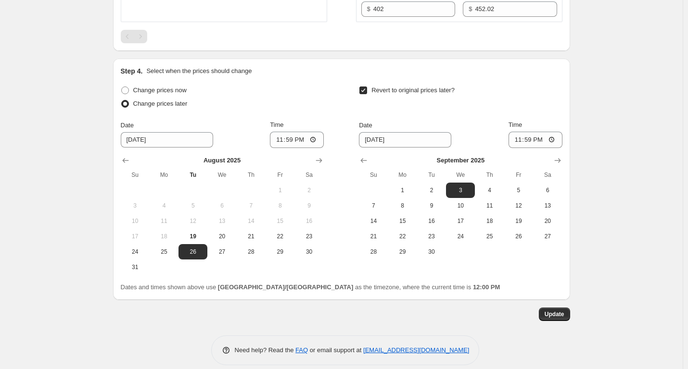
scroll to position [1697, 0]
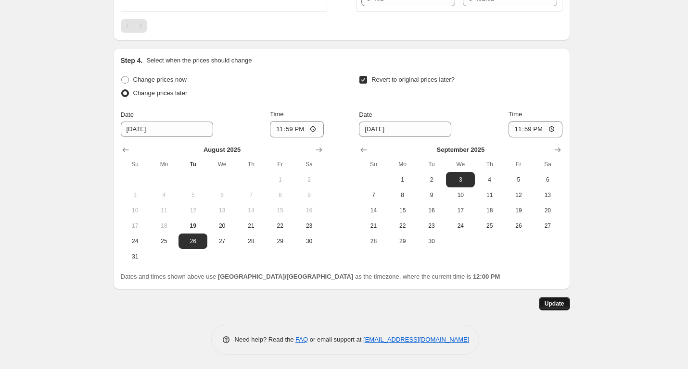
click at [558, 301] on span "Update" at bounding box center [554, 304] width 20 height 8
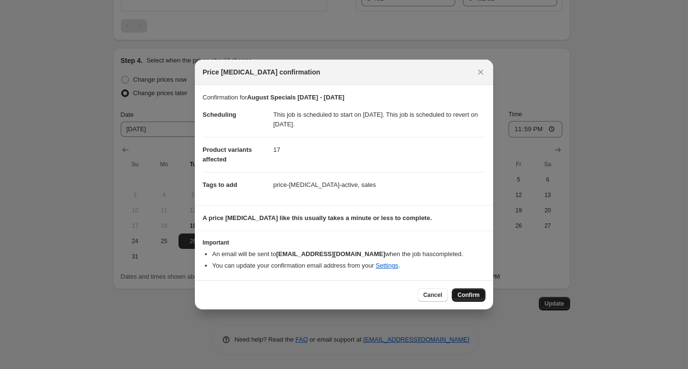
click at [465, 289] on button "Confirm" at bounding box center [469, 295] width 34 height 13
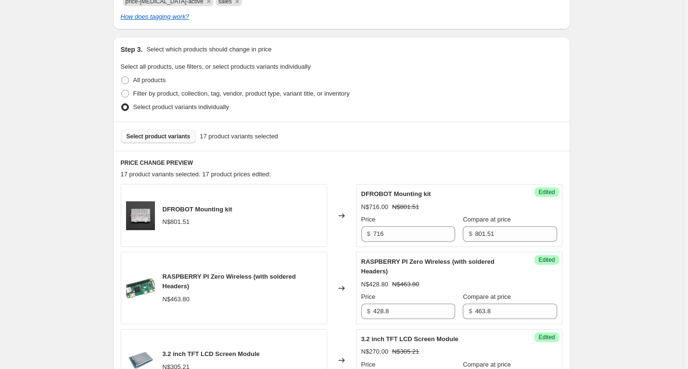
scroll to position [254, 0]
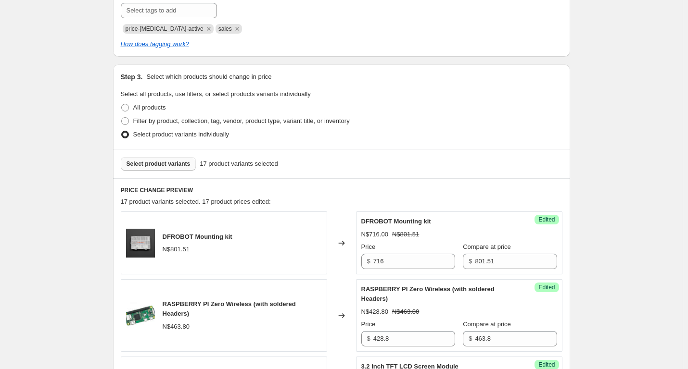
click at [169, 163] on span "Select product variants" at bounding box center [158, 164] width 64 height 8
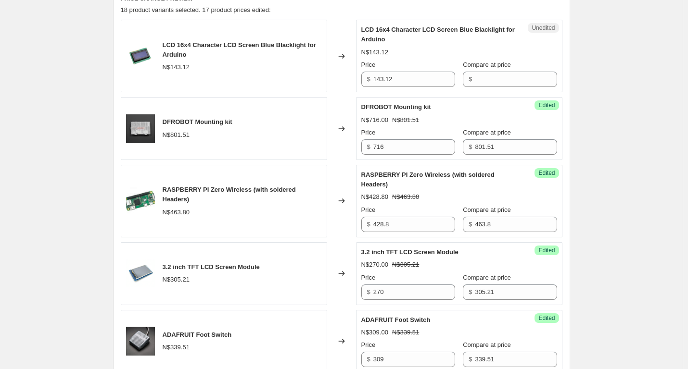
scroll to position [446, 0]
drag, startPoint x: 399, startPoint y: 81, endPoint x: 347, endPoint y: 81, distance: 51.9
click at [347, 81] on div "LCD 16x4 Character LCD Screen Blue Blacklight for Arduino N$143.12 Changed to U…" at bounding box center [342, 55] width 442 height 73
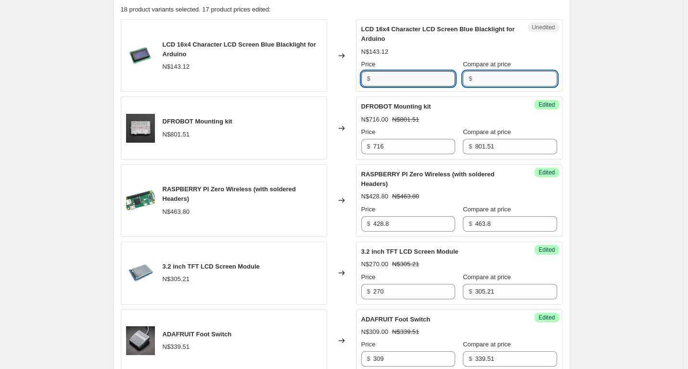
type input "143.12"
click at [484, 84] on input "Compare at price" at bounding box center [516, 78] width 82 height 15
paste input "143.12"
type input "143.12"
drag, startPoint x: 424, startPoint y: 74, endPoint x: 291, endPoint y: 70, distance: 132.8
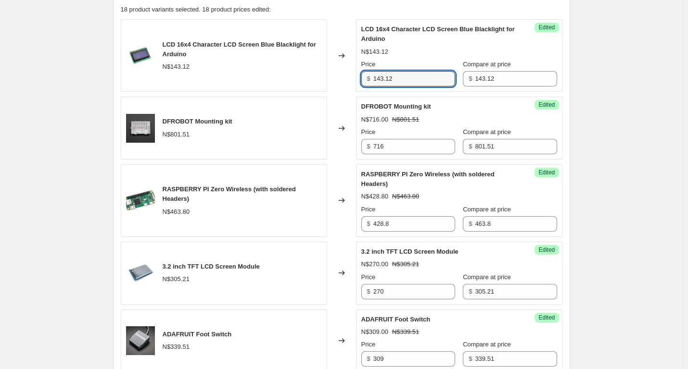
click at [291, 70] on div "LCD 16x4 Character LCD Screen Blue Blacklight for Arduino N$143.12 Changed to S…" at bounding box center [342, 55] width 442 height 73
paste input "95"
type input "95.12"
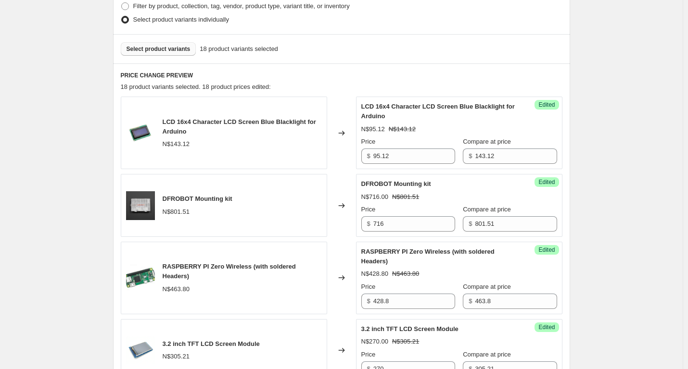
scroll to position [350, 0]
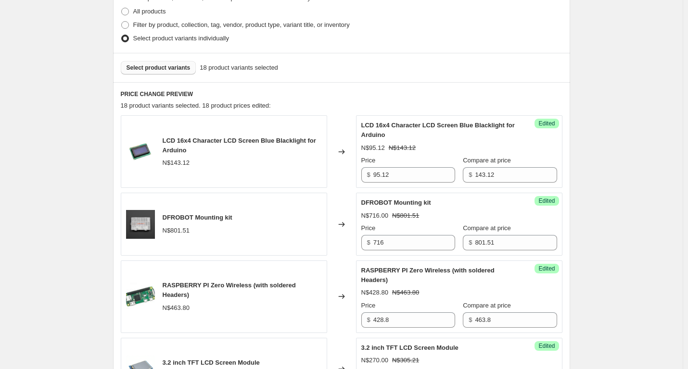
click at [166, 65] on span "Select product variants" at bounding box center [158, 68] width 64 height 8
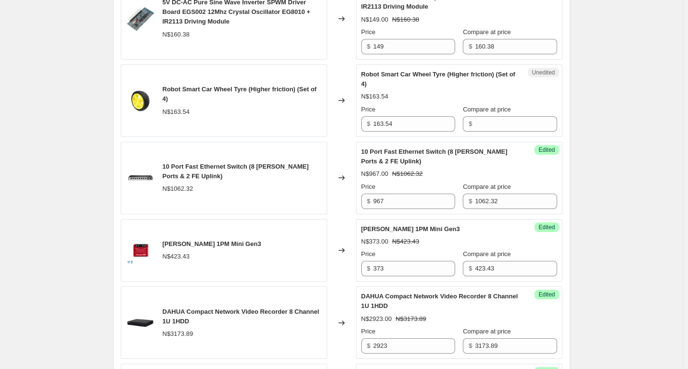
scroll to position [831, 0]
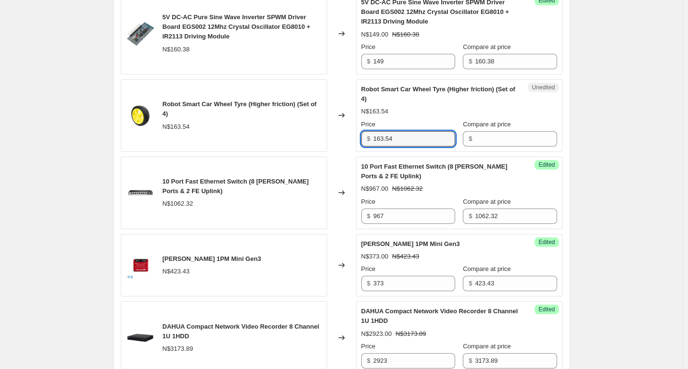
drag, startPoint x: 415, startPoint y: 138, endPoint x: 368, endPoint y: 138, distance: 46.7
click at [368, 138] on div "$ 163.54" at bounding box center [408, 138] width 94 height 15
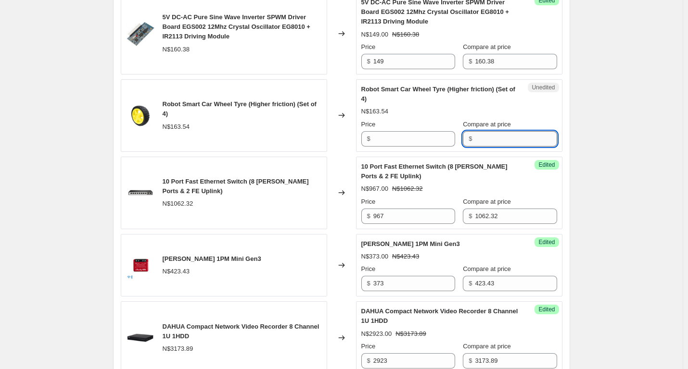
type input "163.54"
click at [476, 139] on input "Compare at price" at bounding box center [516, 138] width 82 height 15
paste input "163.54"
type input "163.54"
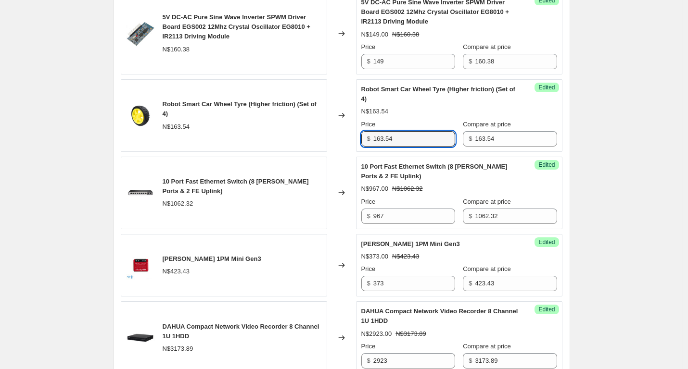
drag, startPoint x: 409, startPoint y: 142, endPoint x: 287, endPoint y: 142, distance: 121.7
click at [287, 142] on div "Robot Smart Car Wheel Tyre (Higher friction) (Set of 4) N$163.54 Changed to Suc…" at bounding box center [342, 115] width 442 height 73
paste input "45.76"
type input "145.76"
click at [641, 86] on div "August Specials [DATE] - [DATE]. This page is ready August Specials [DATE] - [D…" at bounding box center [341, 279] width 683 height 2221
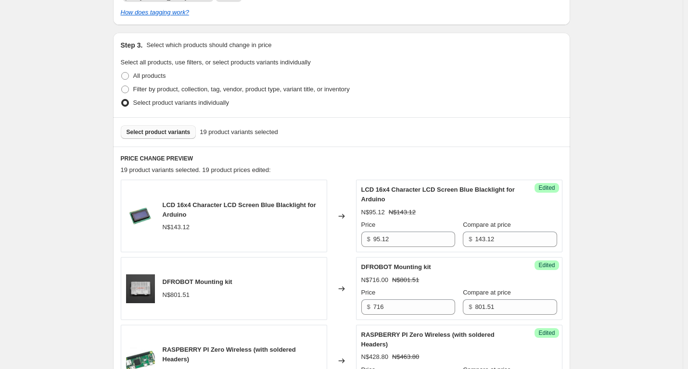
scroll to position [206, 0]
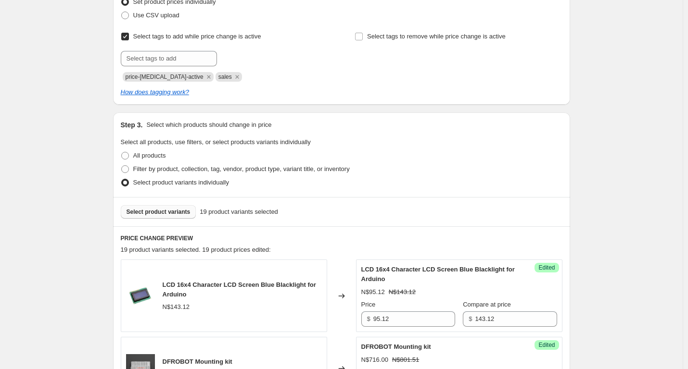
click at [154, 214] on span "Select product variants" at bounding box center [158, 212] width 64 height 8
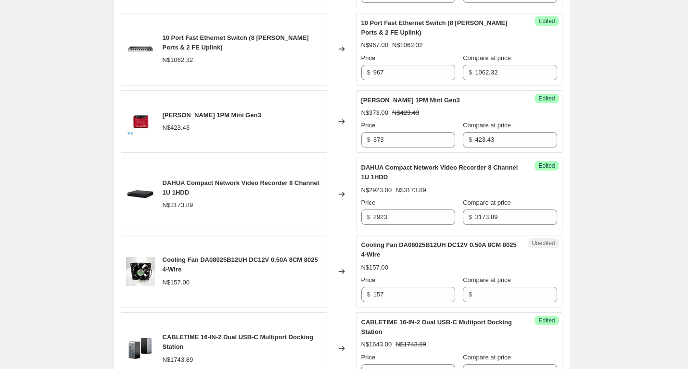
scroll to position [975, 0]
drag, startPoint x: 410, startPoint y: 296, endPoint x: 353, endPoint y: 290, distance: 57.5
click at [355, 290] on div "Cooling Fan DA08025B12UH DC12V 0.50A 8CM 8025 4-Wire N$157.00 Changed to Unedit…" at bounding box center [342, 271] width 442 height 73
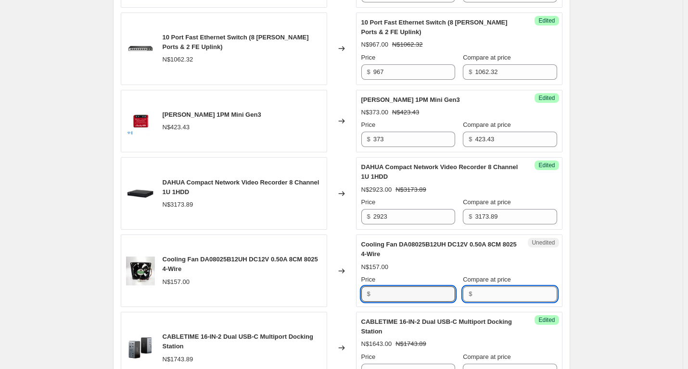
type input "157"
click at [490, 296] on input "Compare at price" at bounding box center [516, 294] width 82 height 15
paste input "157"
type input "157"
drag, startPoint x: 419, startPoint y: 297, endPoint x: 335, endPoint y: 294, distance: 83.8
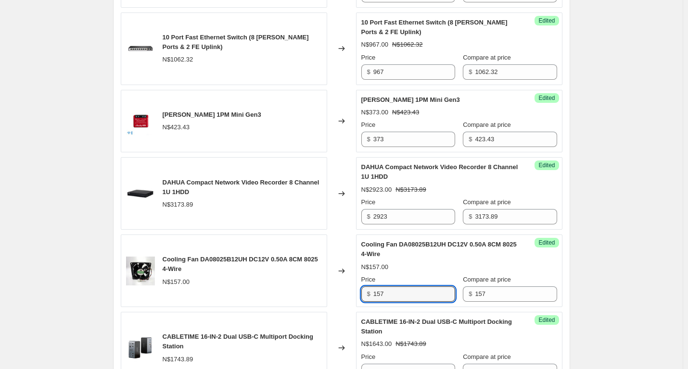
click at [335, 294] on div "Cooling Fan DA08025B12UH DC12V 0.50A 8CM 8025 4-Wire N$157.00 Changed to Succes…" at bounding box center [342, 271] width 442 height 73
paste input "14.22"
type input "114.22"
click at [636, 282] on div "August Specials [DATE] - [DATE]. This page is ready August Specials [DATE] - [D…" at bounding box center [341, 174] width 683 height 2298
click at [621, 232] on div "August Specials [DATE] - [DATE]. This page is ready August Specials [DATE] - [D…" at bounding box center [341, 174] width 683 height 2298
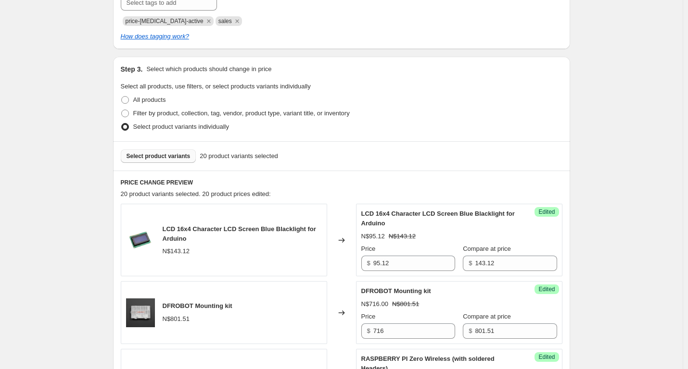
scroll to position [206, 0]
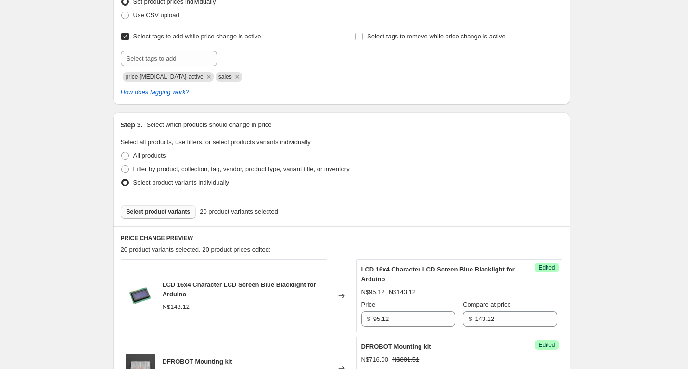
click at [185, 213] on span "Select product variants" at bounding box center [158, 212] width 64 height 8
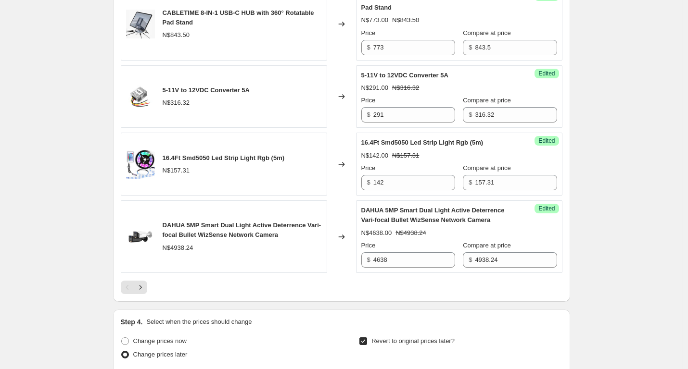
scroll to position [1697, 0]
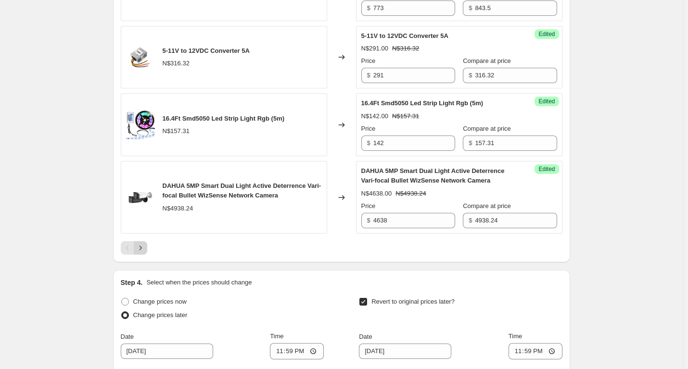
click at [144, 247] on icon "Next" at bounding box center [141, 248] width 10 height 10
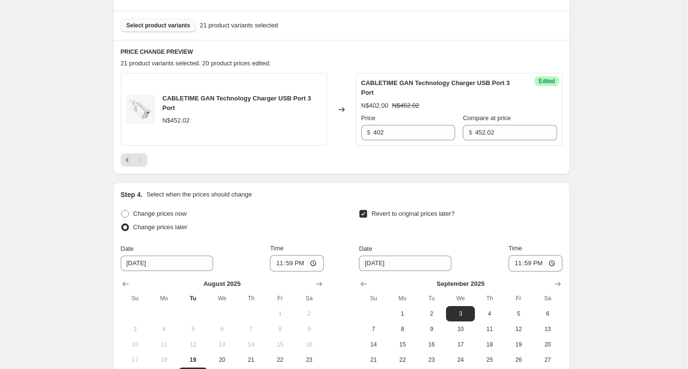
scroll to position [479, 0]
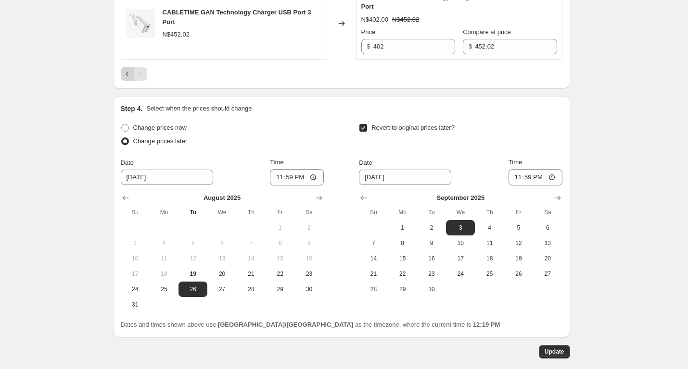
click at [126, 75] on icon "Previous" at bounding box center [128, 74] width 10 height 10
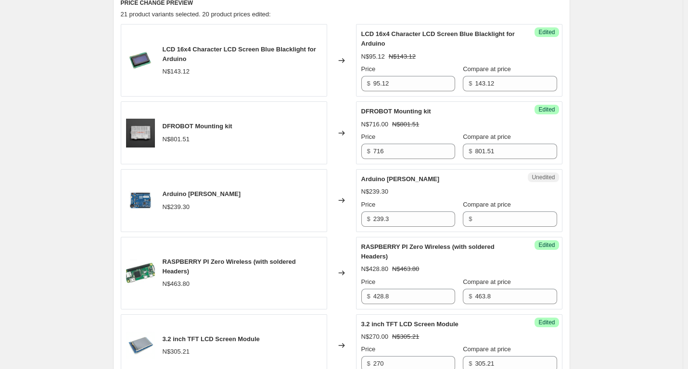
scroll to position [382, 0]
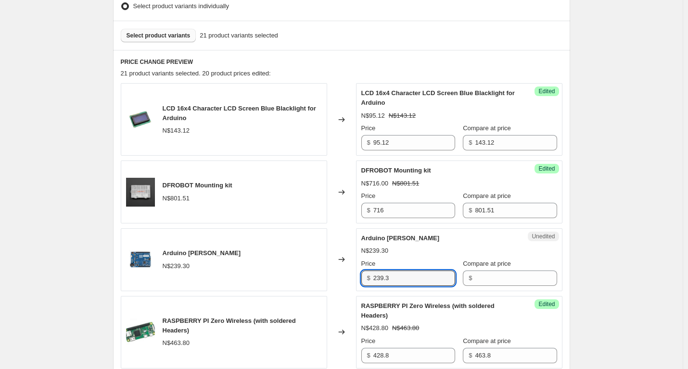
drag, startPoint x: 406, startPoint y: 280, endPoint x: 353, endPoint y: 278, distance: 53.9
click at [353, 278] on div "Arduino [PERSON_NAME] N$239.30 Changed to Unedited Arduino [PERSON_NAME] N$239.…" at bounding box center [342, 259] width 442 height 63
type input "239.3"
click at [500, 282] on input "Compare at price" at bounding box center [516, 278] width 82 height 15
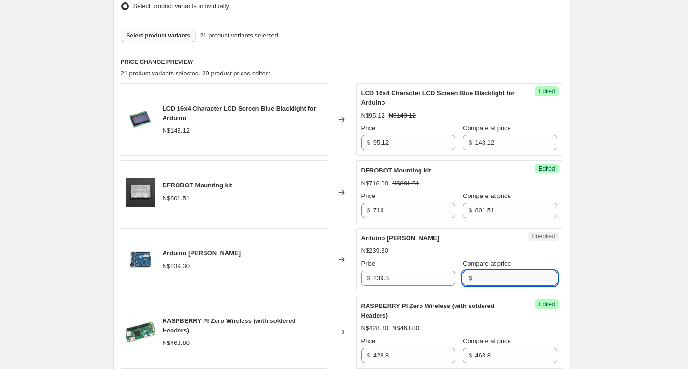
paste input "239.3"
type input "239.3"
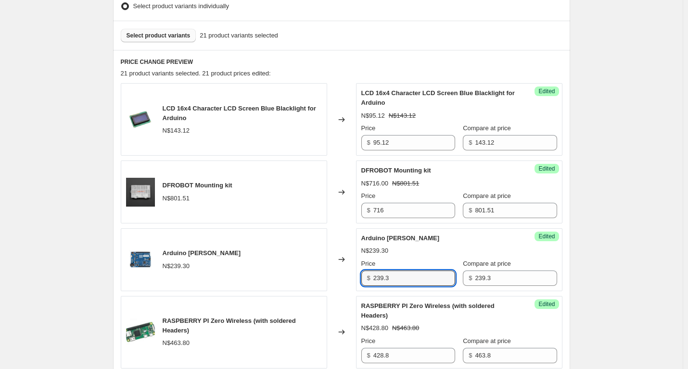
drag, startPoint x: 399, startPoint y: 276, endPoint x: 334, endPoint y: 277, distance: 64.5
click at [334, 277] on div "Arduino [PERSON_NAME] N$239.30 Changed to Success Edited [PERSON_NAME] N$239.30…" at bounding box center [342, 259] width 442 height 63
paste input "137.47"
type input "137.47"
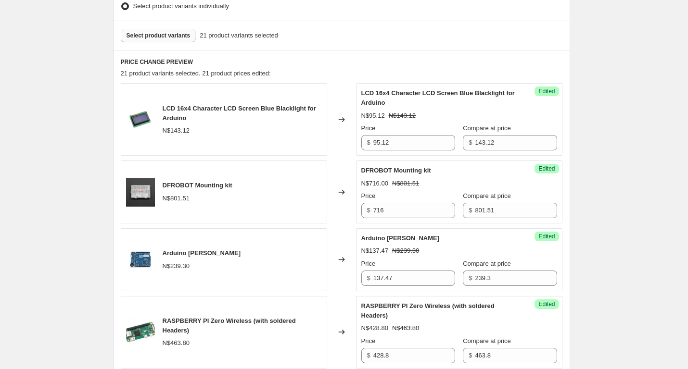
click at [164, 36] on span "Select product variants" at bounding box center [158, 36] width 64 height 8
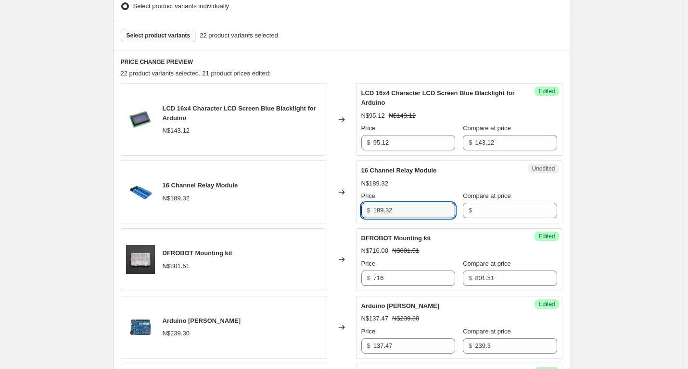
drag, startPoint x: 409, startPoint y: 206, endPoint x: 283, endPoint y: 201, distance: 126.6
click at [283, 201] on div "16 Channel Relay Module N$189.32 Changed to Unedited 16 Channel Relay Module N$…" at bounding box center [342, 192] width 442 height 63
type input "189.32"
click at [496, 209] on input "Compare at price" at bounding box center [516, 210] width 82 height 15
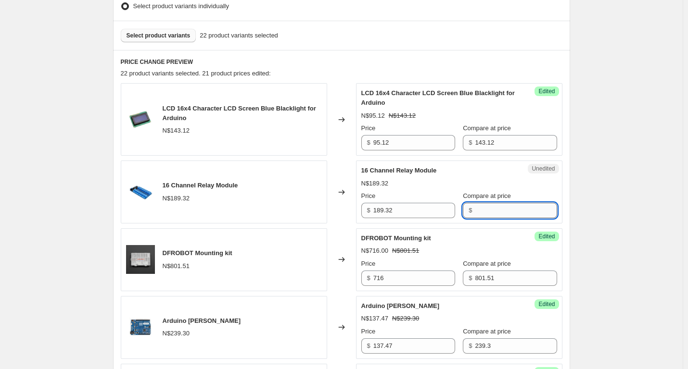
paste input "189.32"
type input "189.32"
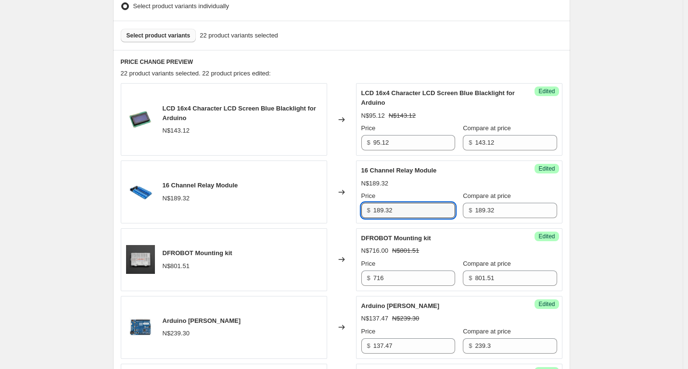
drag, startPoint x: 375, startPoint y: 211, endPoint x: 354, endPoint y: 211, distance: 20.7
click at [354, 211] on div "16 Channel Relay Module N$189.32 Changed to Success Edited 16 Channel Relay Mod…" at bounding box center [342, 192] width 442 height 63
paste input "74.3"
type input "174.3"
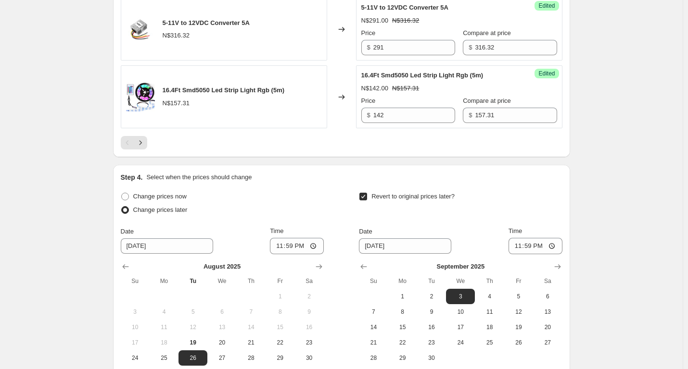
scroll to position [1873, 0]
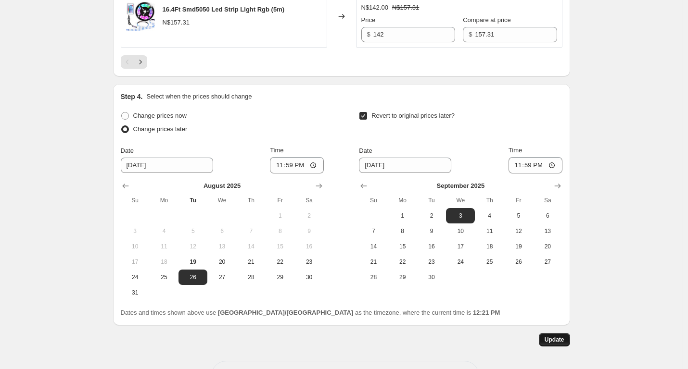
click at [559, 340] on span "Update" at bounding box center [554, 340] width 20 height 8
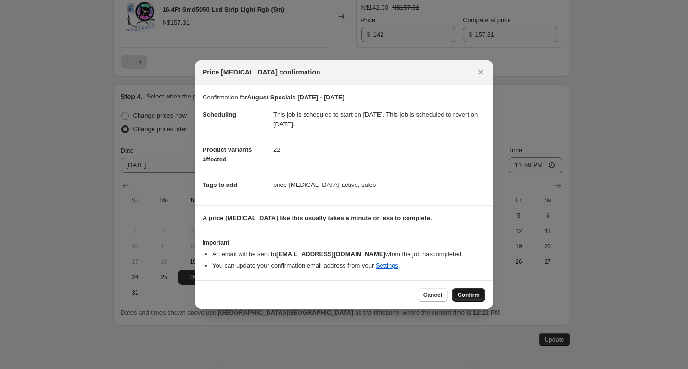
click at [470, 291] on button "Confirm" at bounding box center [469, 295] width 34 height 13
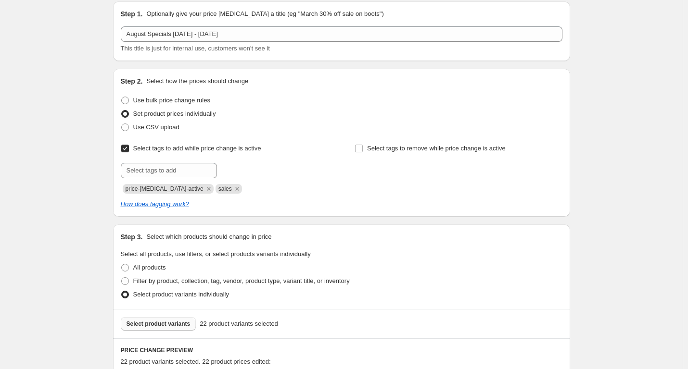
scroll to position [238, 0]
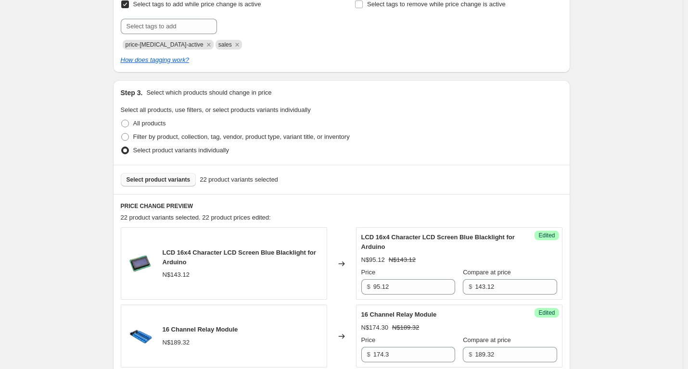
click at [165, 177] on span "Select product variants" at bounding box center [158, 180] width 64 height 8
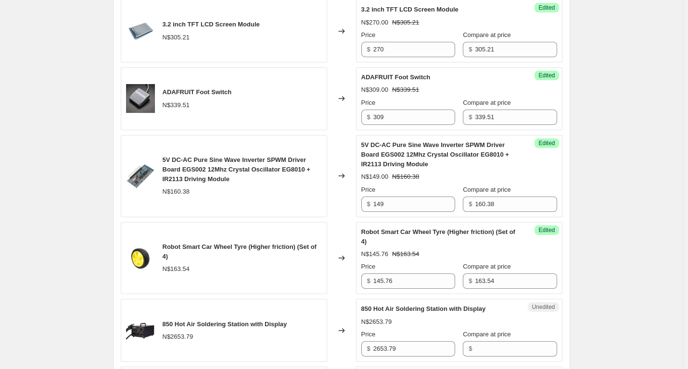
scroll to position [911, 0]
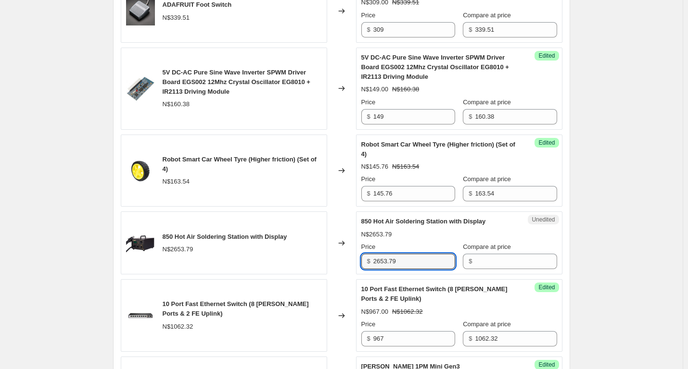
drag, startPoint x: 417, startPoint y: 260, endPoint x: 132, endPoint y: 246, distance: 285.1
click at [132, 246] on div "850 Hot Air Soldering Station with Display N$2653.79 Changed to Unedited 850 Ho…" at bounding box center [342, 243] width 442 height 63
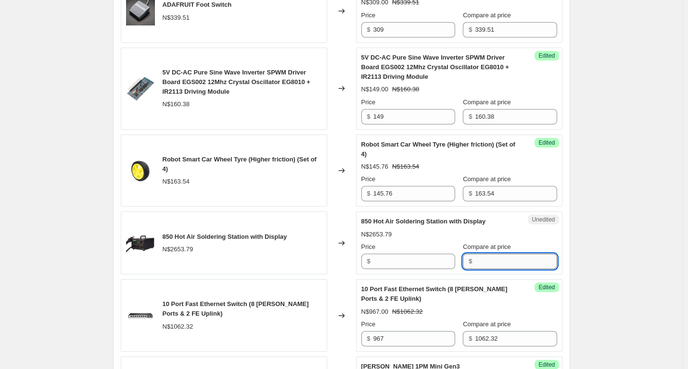
type input "2653.79"
click at [475, 263] on input "Compare at price" at bounding box center [516, 261] width 82 height 15
paste input "2653.79"
type input "2653.79"
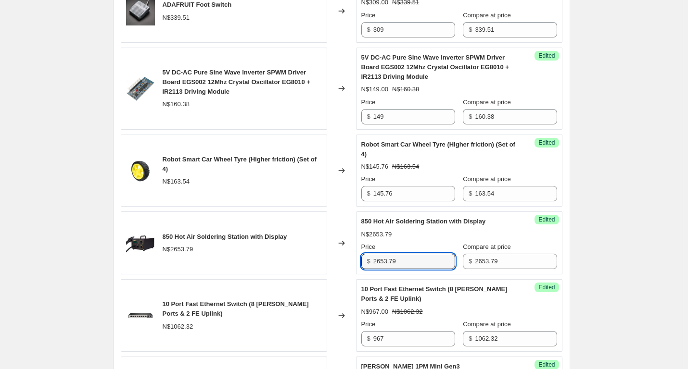
click at [335, 262] on div "850 Hot Air Soldering Station with Display N$2653.79 Changed to Success Edited …" at bounding box center [342, 243] width 442 height 63
paste input "383"
type input "2383"
click at [615, 263] on div "August Specials [DATE] - [DATE]. This page is ready August Specials [DATE] - [D…" at bounding box center [341, 228] width 683 height 2279
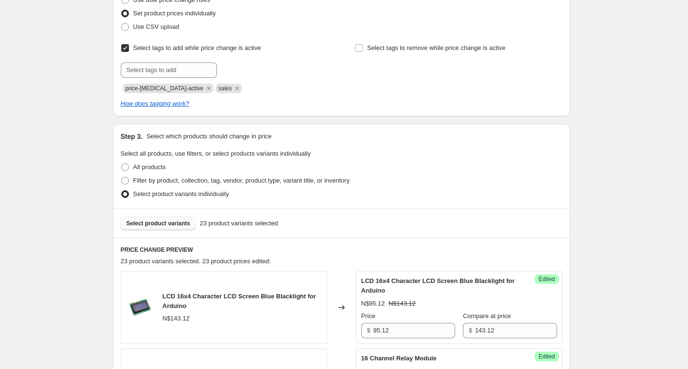
scroll to position [190, 0]
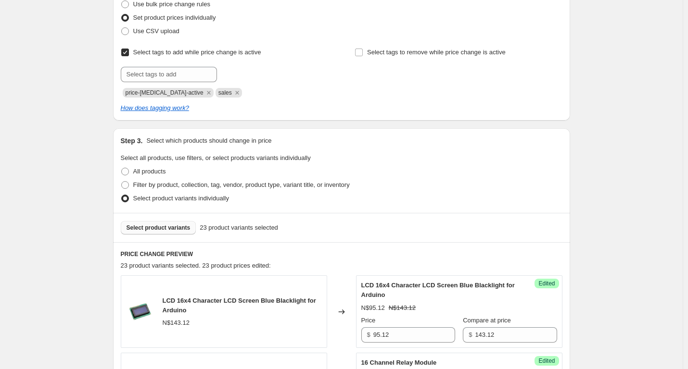
click at [169, 225] on span "Select product variants" at bounding box center [158, 228] width 64 height 8
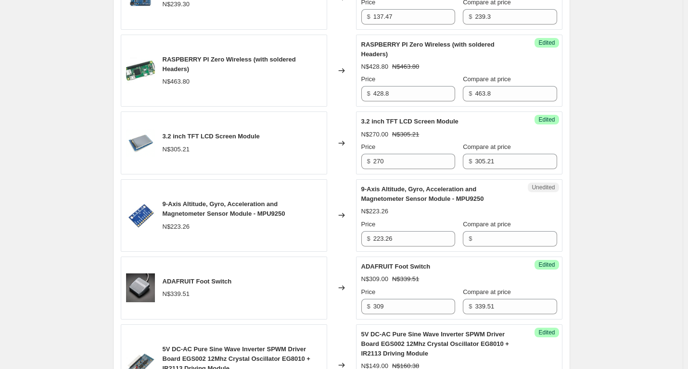
scroll to position [767, 0]
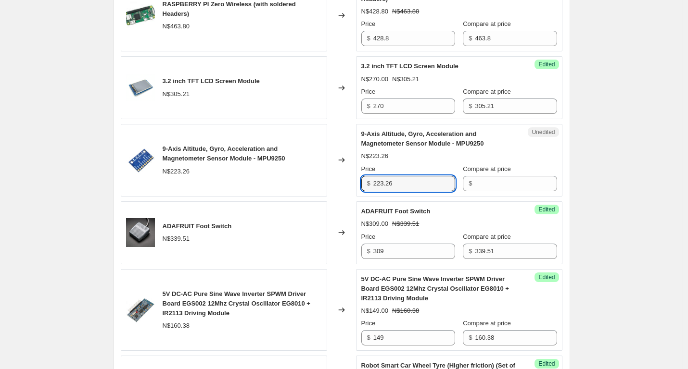
drag, startPoint x: 406, startPoint y: 183, endPoint x: 297, endPoint y: 185, distance: 109.7
click at [297, 185] on div "9-Axis Altitude, Gyro, Acceleration and Magnetometer Sensor Module - MPU9250 N$…" at bounding box center [342, 160] width 442 height 73
type input "223.26"
click at [477, 186] on input "Compare at price" at bounding box center [516, 183] width 82 height 15
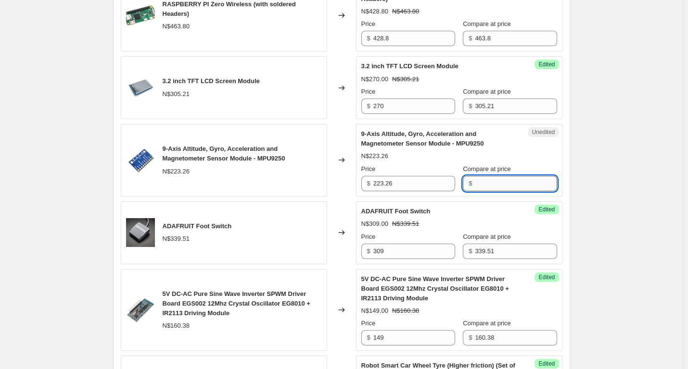
paste input "223.26"
type input "223.26"
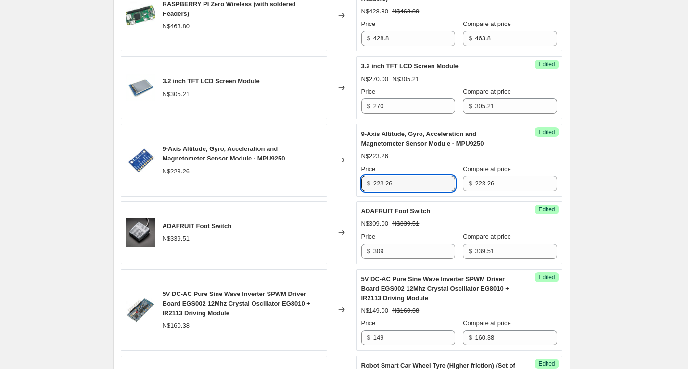
drag, startPoint x: 430, startPoint y: 184, endPoint x: 319, endPoint y: 184, distance: 110.1
click at [319, 184] on div "9-Axis Altitude, Gyro, Acceleration and Magnetometer Sensor Module - MPU9250 N$…" at bounding box center [342, 160] width 442 height 73
type input "206"
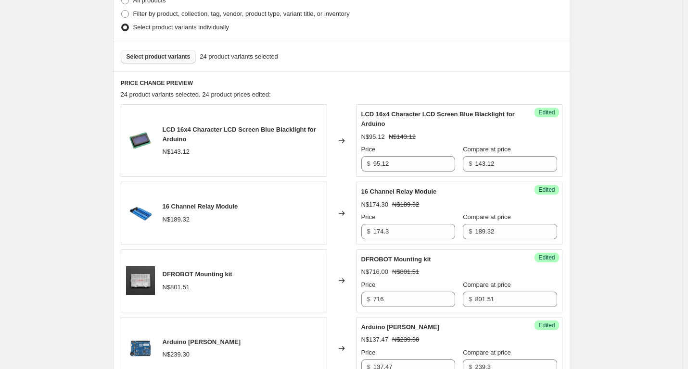
scroll to position [238, 0]
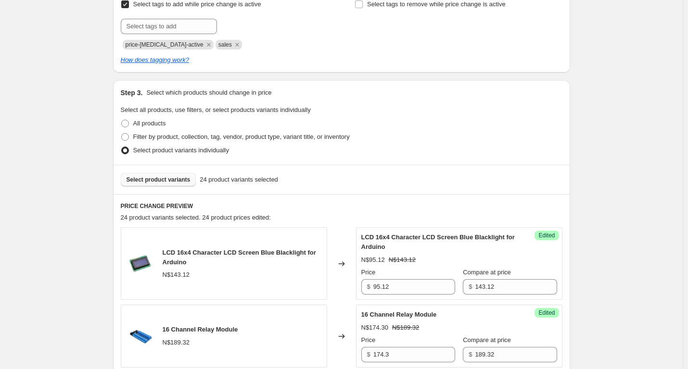
click at [156, 180] on span "Select product variants" at bounding box center [158, 180] width 64 height 8
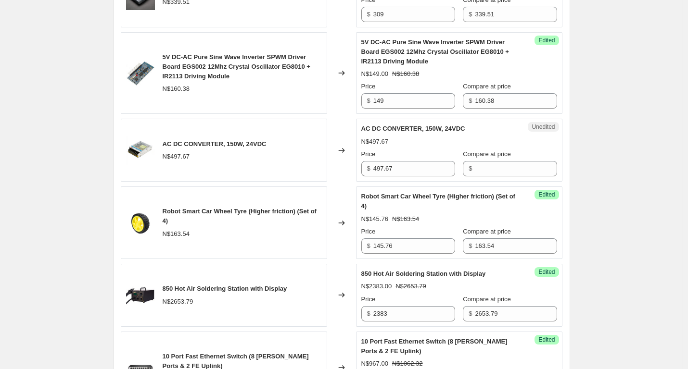
scroll to position [1008, 0]
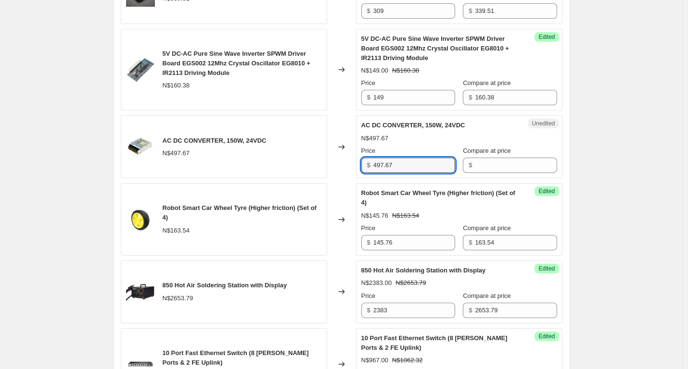
drag, startPoint x: 410, startPoint y: 170, endPoint x: 341, endPoint y: 169, distance: 69.3
click at [341, 169] on div "AC DC CONVERTER, 150W, 24VDC N$497.67 Changed to Unedited AC DC CONVERTER, 150W…" at bounding box center [342, 146] width 442 height 63
type input "497.67"
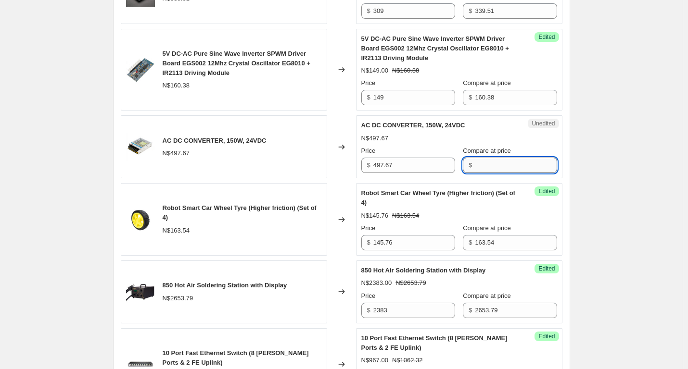
click at [500, 165] on input "Compare at price" at bounding box center [516, 165] width 82 height 15
paste input "497.67"
type input "497.67"
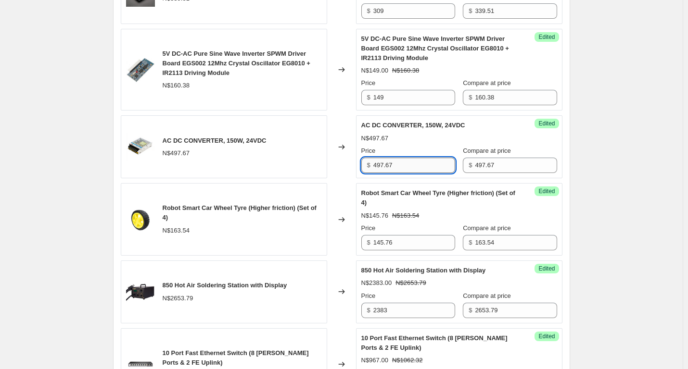
click at [402, 161] on input "497.67" at bounding box center [414, 165] width 82 height 15
drag, startPoint x: 402, startPoint y: 163, endPoint x: 367, endPoint y: 164, distance: 35.6
click at [367, 164] on div "$ 497.67" at bounding box center [408, 165] width 94 height 15
type input "4"
type input "427"
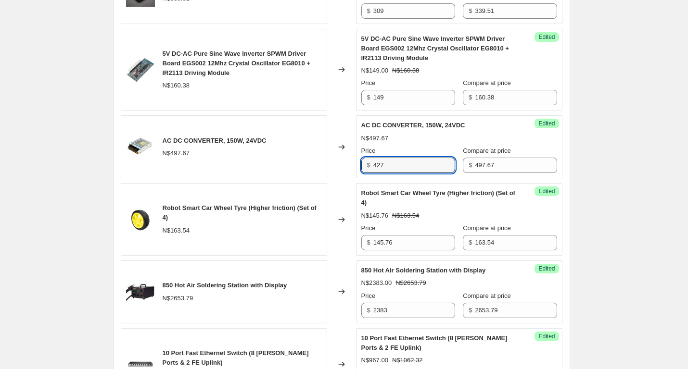
click at [621, 178] on div "August Specials [DATE] - [DATE]. This page is ready August Specials [DATE] - [D…" at bounding box center [341, 131] width 683 height 2279
click at [639, 151] on div "August Specials [DATE] - [DATE]. This page is ready August Specials [DATE] - [D…" at bounding box center [341, 131] width 683 height 2279
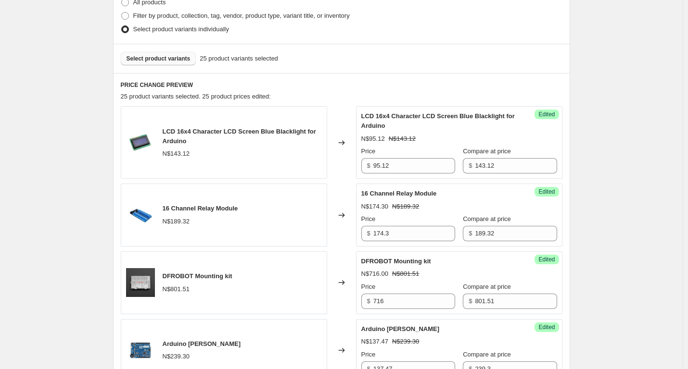
scroll to position [238, 0]
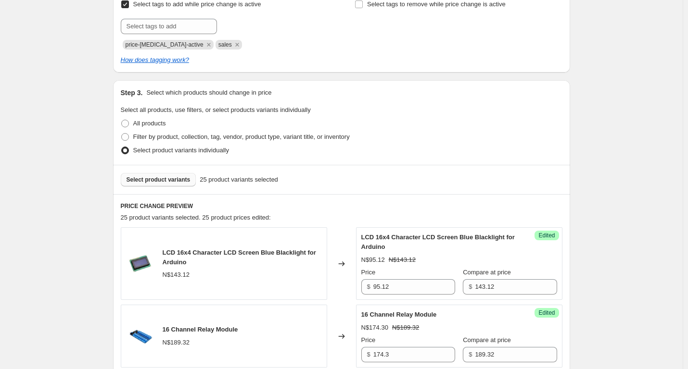
click at [136, 179] on span "Select product variants" at bounding box center [158, 180] width 64 height 8
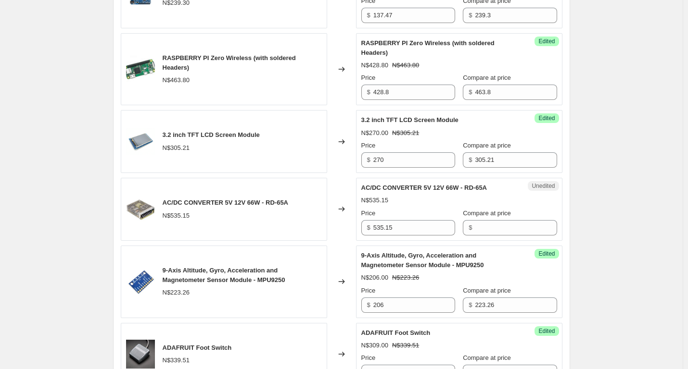
scroll to position [719, 0]
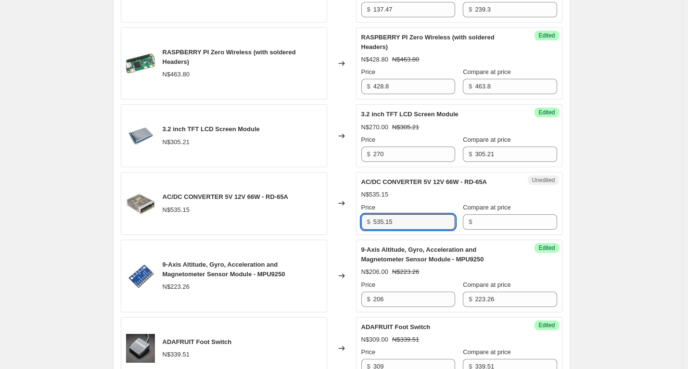
drag, startPoint x: 410, startPoint y: 224, endPoint x: 317, endPoint y: 221, distance: 92.4
click at [317, 221] on div "AC/DC CONVERTER 5V 12V 66W - RD-65A N$535.15 Changed to Unedited AC/DC CONVERTE…" at bounding box center [342, 203] width 442 height 63
click at [510, 225] on input "Compare at price" at bounding box center [516, 222] width 82 height 15
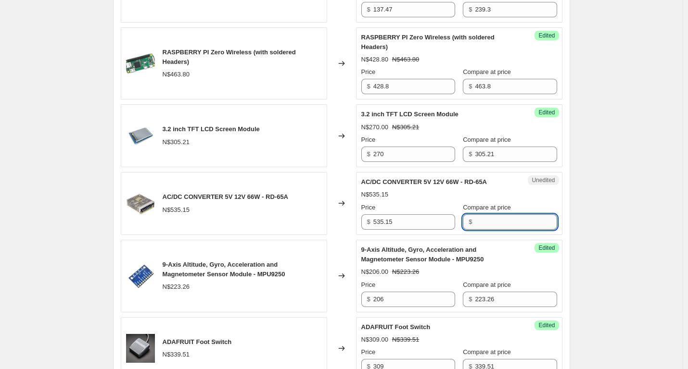
paste input "535.15"
type input "535.15"
click at [430, 223] on input "535.15" at bounding box center [414, 222] width 82 height 15
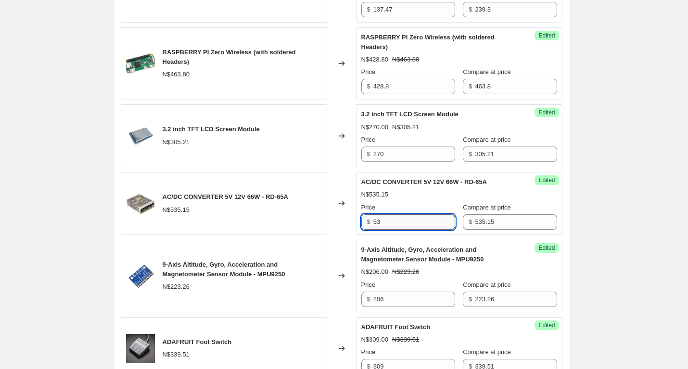
type input "5"
type input "455"
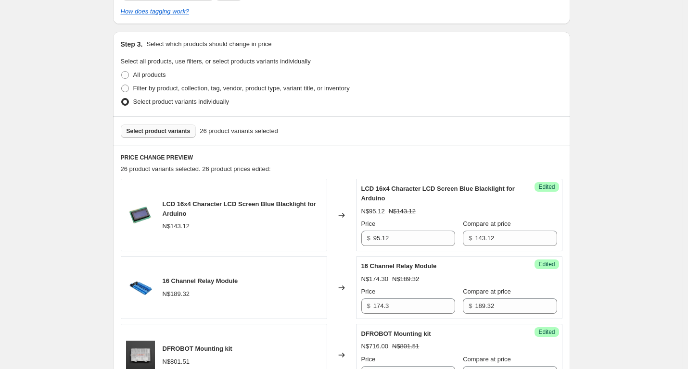
scroll to position [286, 0]
click at [155, 132] on span "Select product variants" at bounding box center [158, 132] width 64 height 8
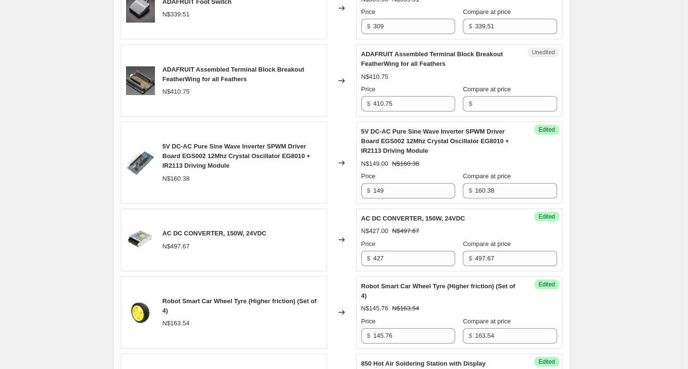
scroll to position [1008, 0]
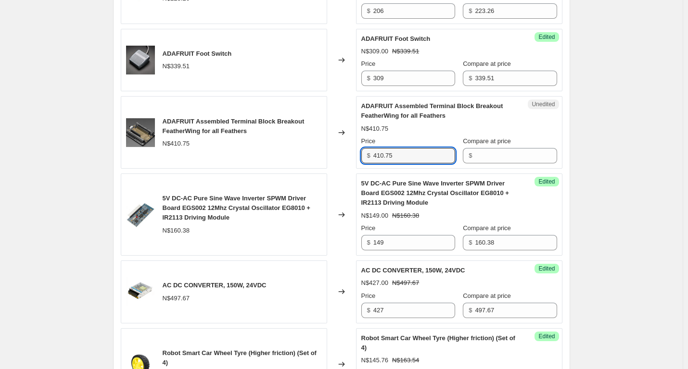
drag, startPoint x: 411, startPoint y: 158, endPoint x: 290, endPoint y: 158, distance: 121.7
click at [290, 158] on div "ADAFRUIT Assembled Terminal Block Breakout FeatherWing for all Feathers N$410.7…" at bounding box center [342, 132] width 442 height 73
type input "410.75"
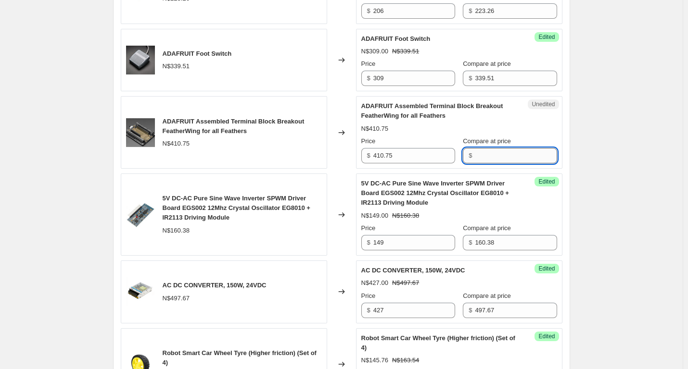
click at [481, 157] on input "Compare at price" at bounding box center [516, 155] width 82 height 15
paste input "410.75"
type input "410.75"
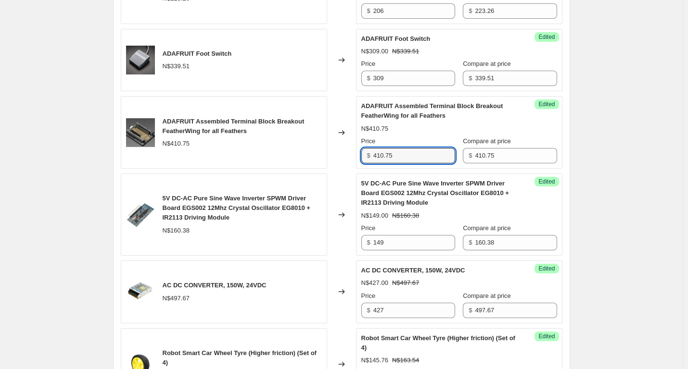
drag, startPoint x: 425, startPoint y: 158, endPoint x: 346, endPoint y: 157, distance: 78.4
click at [346, 157] on div "ADAFRUIT Assembled Terminal Block Breakout FeatherWing for all Feathers N$410.7…" at bounding box center [342, 132] width 442 height 73
type input "377"
click at [648, 195] on div "August Specials [DATE] - [DATE]. This page is ready August Specials [DATE] - [D…" at bounding box center [341, 136] width 683 height 2289
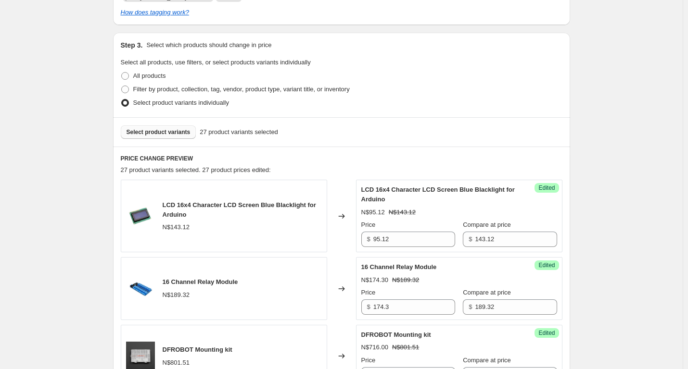
scroll to position [286, 0]
click at [164, 134] on span "Select product variants" at bounding box center [158, 132] width 64 height 8
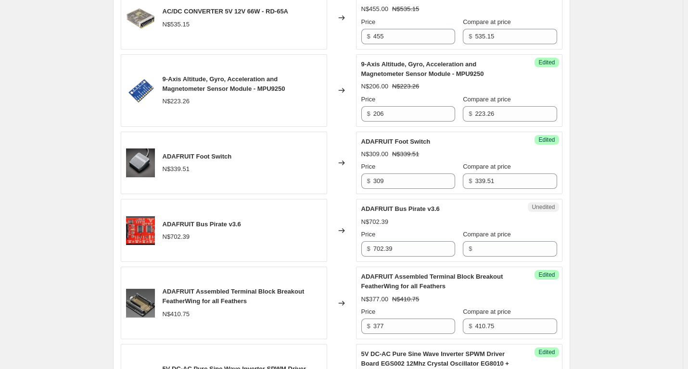
scroll to position [911, 0]
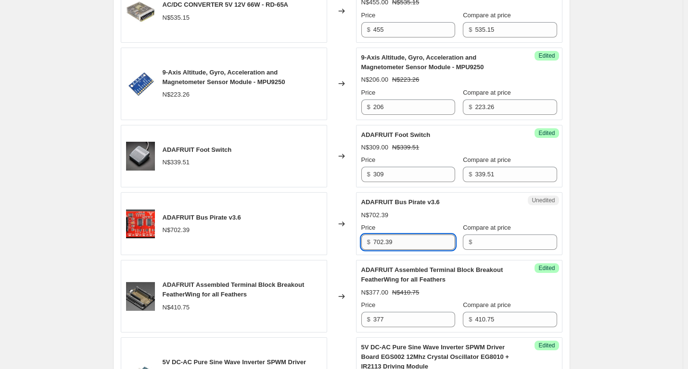
click at [399, 240] on input "702.39" at bounding box center [414, 242] width 82 height 15
drag, startPoint x: 385, startPoint y: 240, endPoint x: 357, endPoint y: 240, distance: 27.4
click at [357, 240] on div "ADAFRUIT Bus Pirate v3.6 N$702.39 Changed to Unedited ADAFRUIT Bus Pirate v3.6 …" at bounding box center [342, 223] width 442 height 63
type input "702.39"
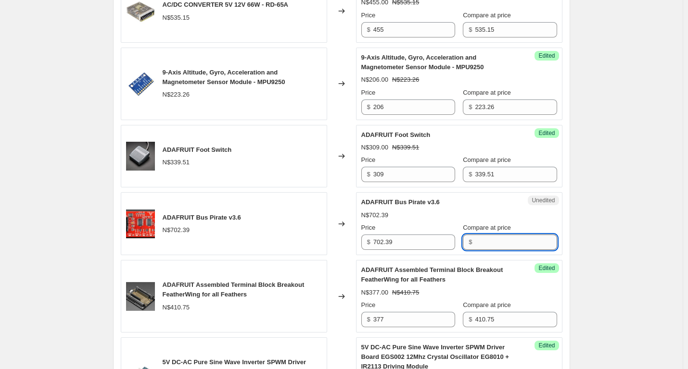
click at [491, 247] on input "Compare at price" at bounding box center [516, 242] width 82 height 15
paste input "702.39"
type input "702.39"
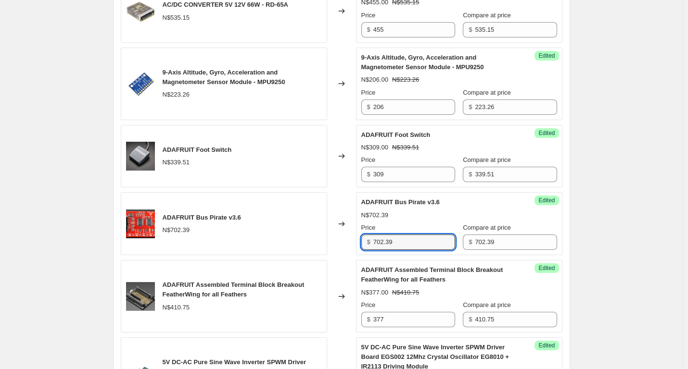
drag, startPoint x: 429, startPoint y: 241, endPoint x: 285, endPoint y: 241, distance: 144.3
click at [285, 241] on div "ADAFRUIT Bus Pirate v3.6 N$702.39 Changed to Success Edited ADAFRUIT Bus Pirate…" at bounding box center [342, 223] width 442 height 63
type input "652"
click at [606, 240] on div "August Specials [DATE] - [DATE]. This page is ready August Specials [DATE] - [D…" at bounding box center [341, 228] width 683 height 2279
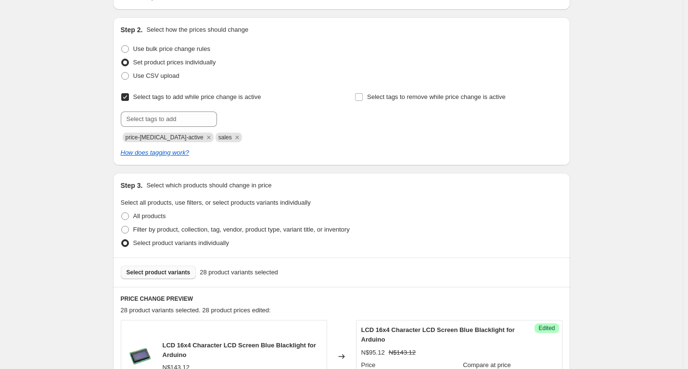
scroll to position [142, 0]
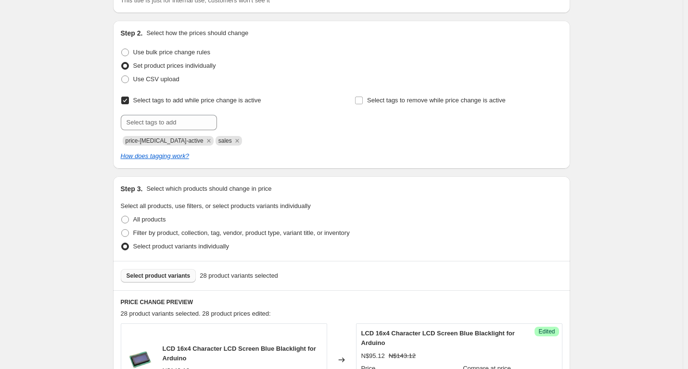
click at [170, 273] on span "Select product variants" at bounding box center [158, 276] width 64 height 8
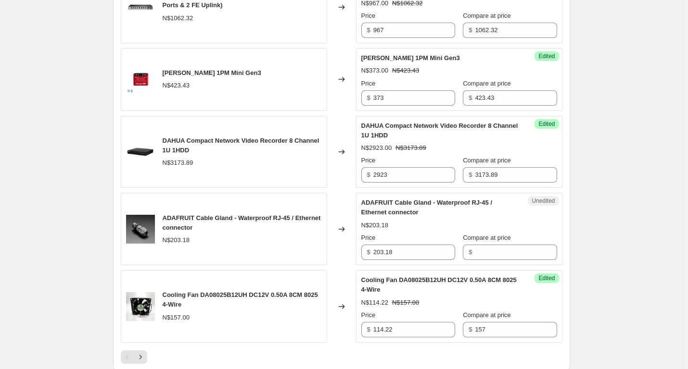
scroll to position [1633, 0]
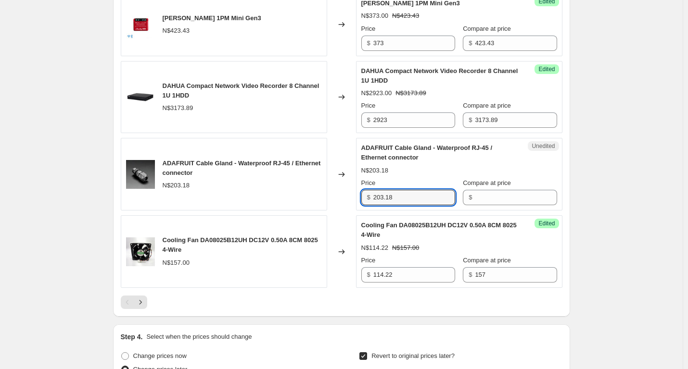
drag, startPoint x: 422, startPoint y: 194, endPoint x: 245, endPoint y: 196, distance: 177.5
click at [246, 197] on div "ADAFRUIT Cable Gland - Waterproof RJ-45 / Ethernet connector N$203.18 Changed t…" at bounding box center [342, 174] width 442 height 73
type input "203.18"
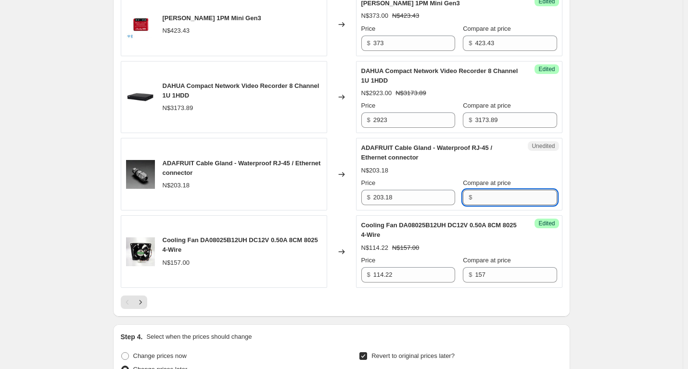
click at [502, 193] on input "Compare at price" at bounding box center [516, 197] width 82 height 15
paste input "203.18"
type input "203.18"
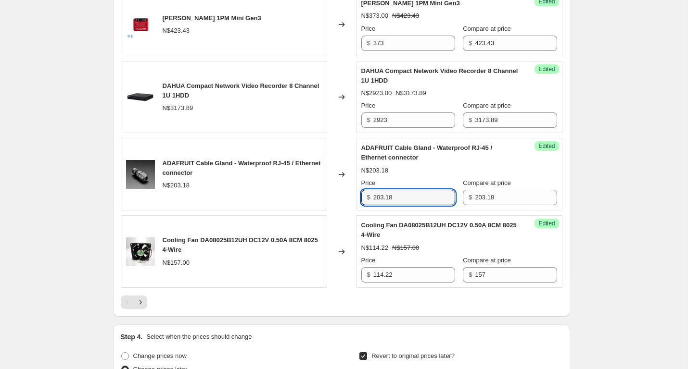
drag, startPoint x: 402, startPoint y: 192, endPoint x: 331, endPoint y: 193, distance: 71.2
click at [331, 193] on div "ADAFRUIT Cable Gland - Waterproof RJ-45 / Ethernet connector N$203.18 Changed t…" at bounding box center [342, 174] width 442 height 73
type input "187.50"
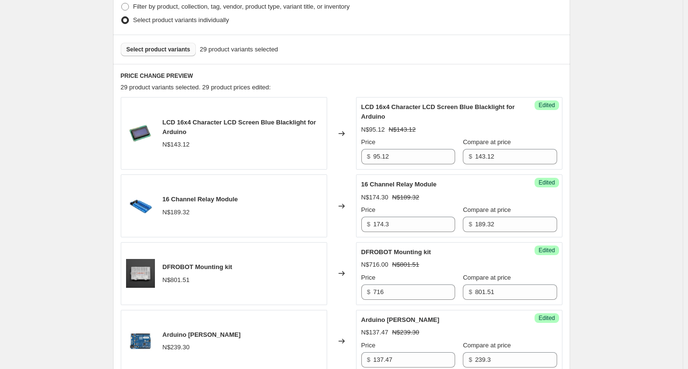
scroll to position [238, 0]
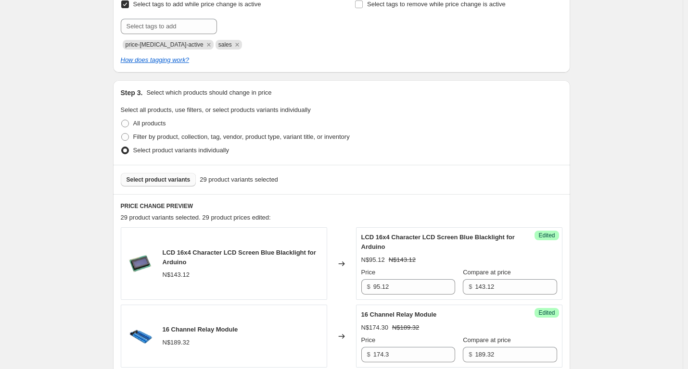
click at [178, 181] on span "Select product variants" at bounding box center [158, 180] width 64 height 8
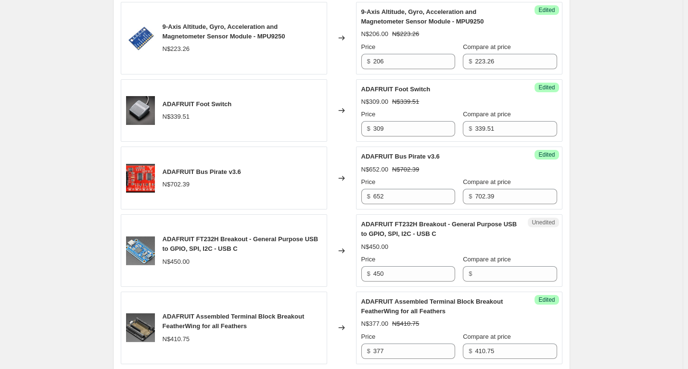
scroll to position [1008, 0]
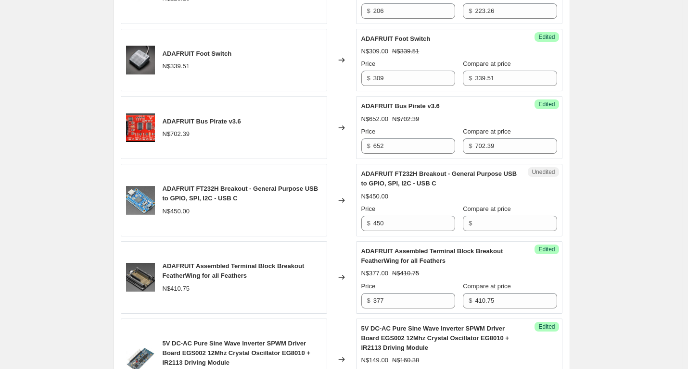
click at [387, 215] on div "Price $ 450" at bounding box center [408, 217] width 94 height 27
drag, startPoint x: 407, startPoint y: 229, endPoint x: 345, endPoint y: 224, distance: 62.3
click at [345, 224] on div "ADAFRUIT FT232H Breakout - General Purpose USB to GPIO, SPI, I2C - USB C N$450.…" at bounding box center [342, 200] width 442 height 73
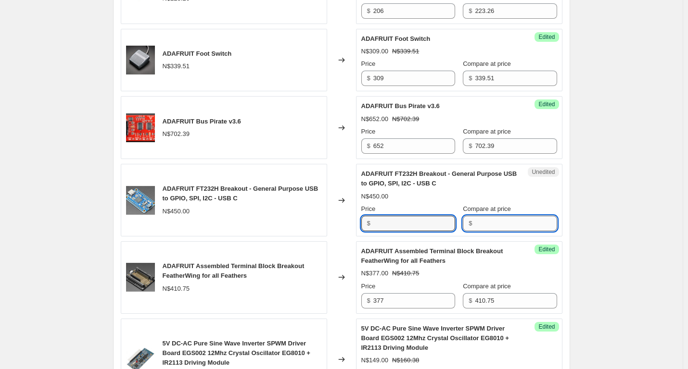
type input "450"
click at [478, 226] on input "Compare at price" at bounding box center [516, 223] width 82 height 15
paste input "450"
type input "450"
click at [430, 226] on input "450" at bounding box center [414, 223] width 82 height 15
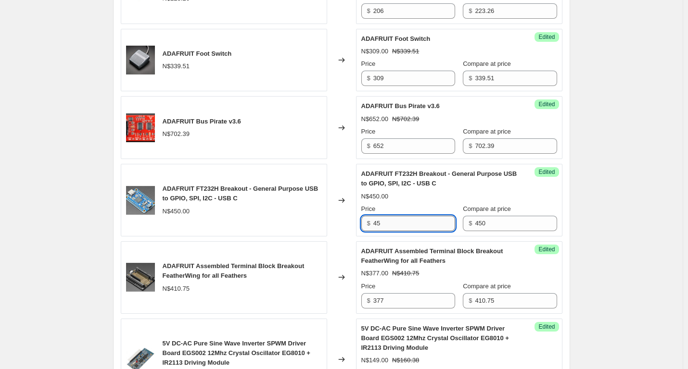
type input "4"
type input "400"
click at [603, 219] on div "August Specials [DATE] - [DATE]. This page is ready August Specials [DATE] - [D…" at bounding box center [341, 131] width 683 height 2279
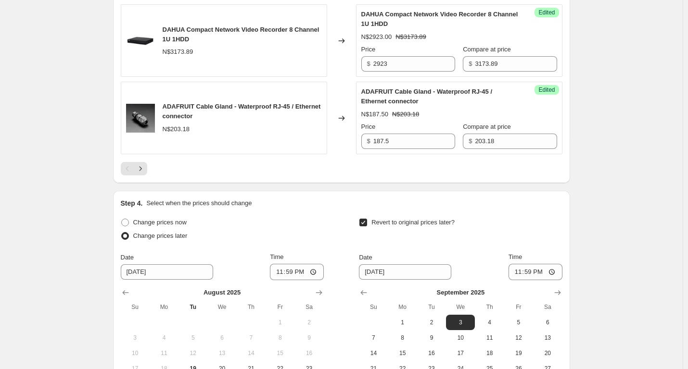
scroll to position [1910, 0]
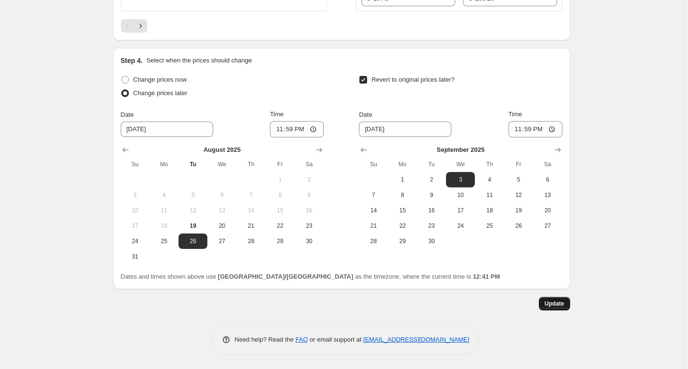
click at [563, 302] on span "Update" at bounding box center [554, 304] width 20 height 8
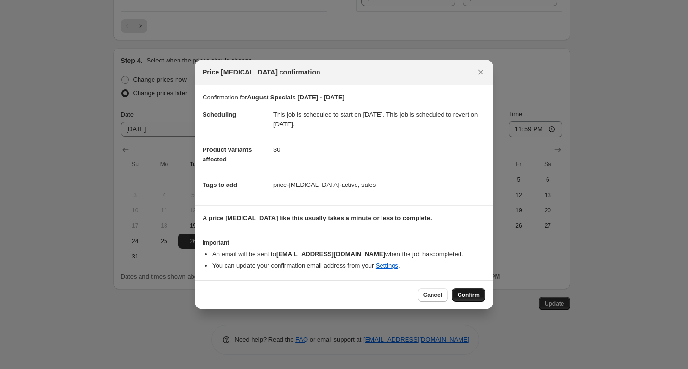
click at [467, 296] on span "Confirm" at bounding box center [468, 295] width 22 height 8
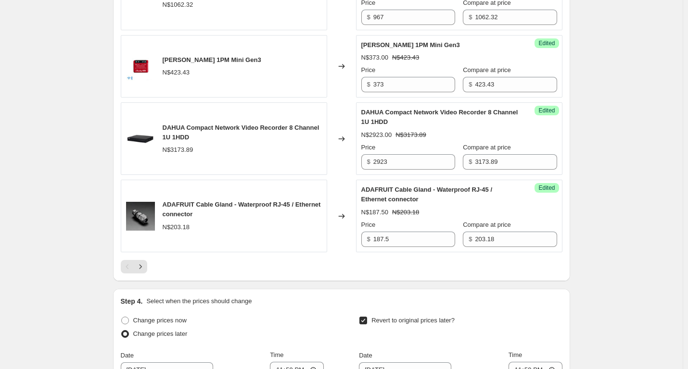
scroll to position [1669, 0]
click at [140, 266] on icon "Next" at bounding box center [141, 267] width 10 height 10
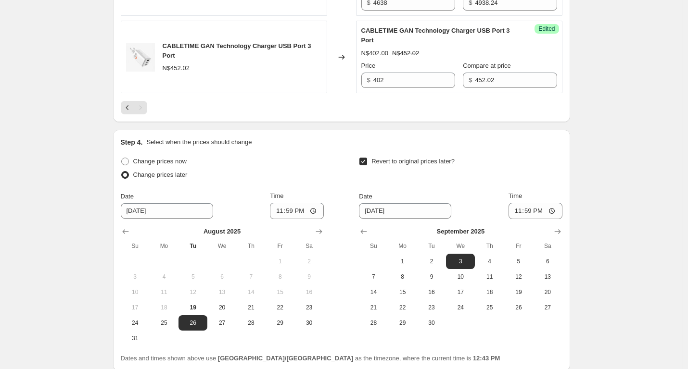
scroll to position [1184, 0]
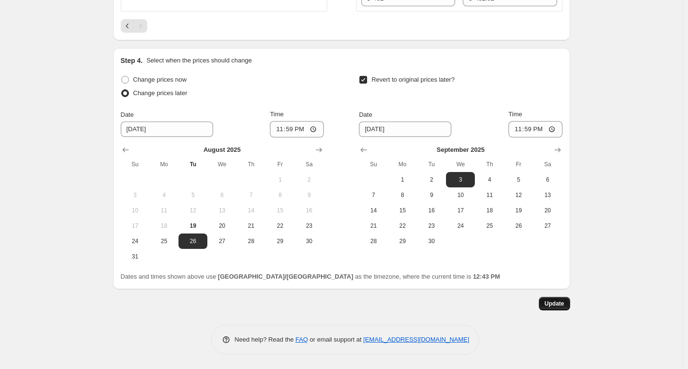
click at [559, 304] on span "Update" at bounding box center [554, 304] width 20 height 8
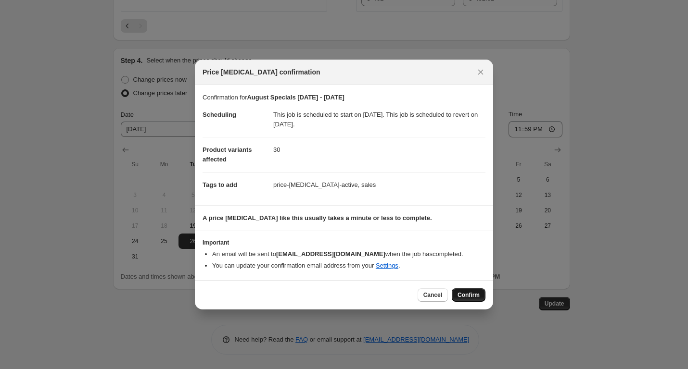
click at [479, 297] on span "Confirm" at bounding box center [468, 295] width 22 height 8
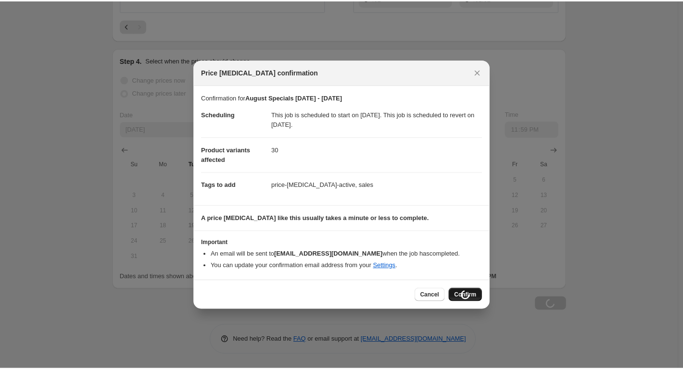
scroll to position [1184, 0]
